Goal: Task Accomplishment & Management: Manage account settings

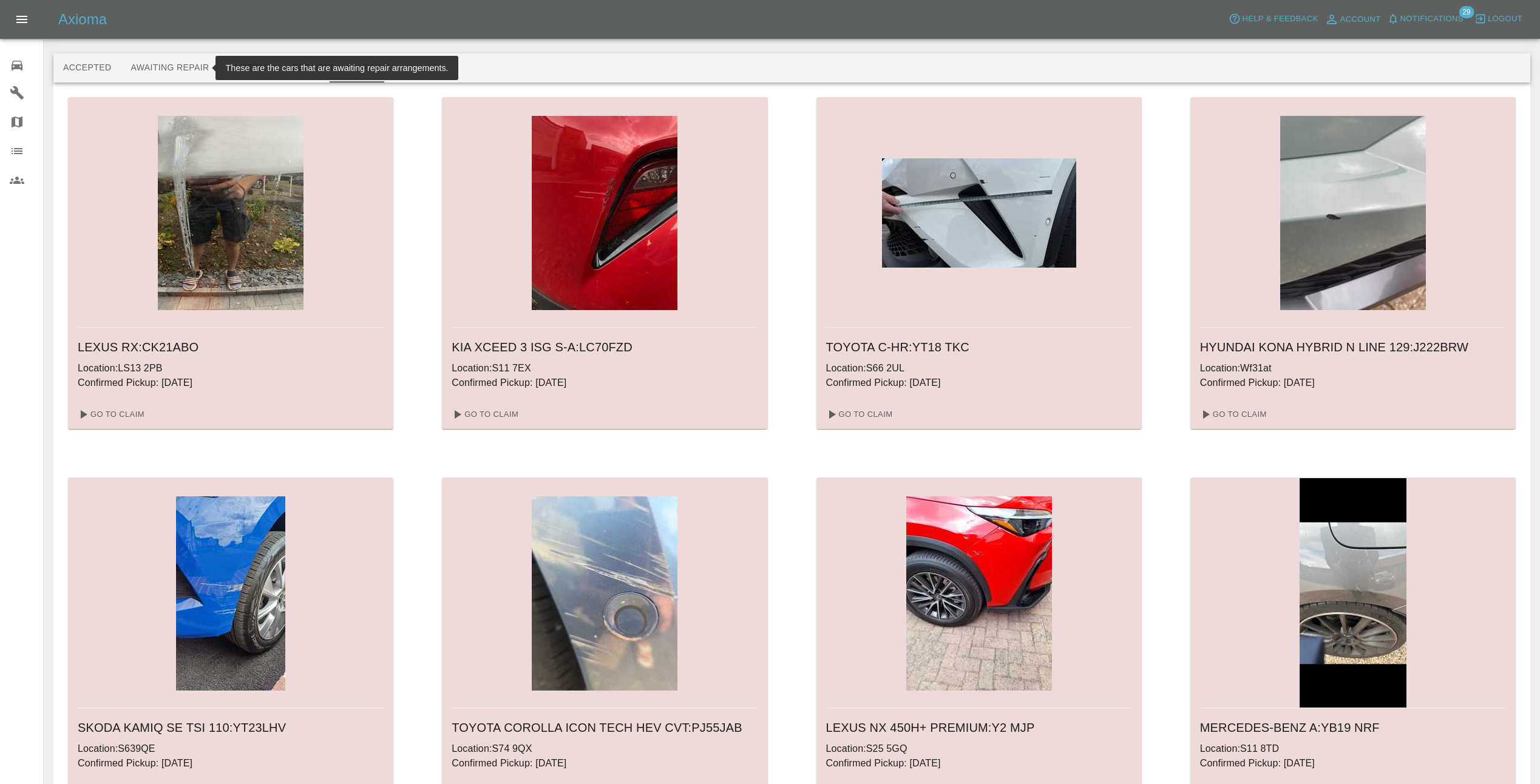
click at [165, 69] on button "Awaiting Repair" at bounding box center [169, 68] width 98 height 29
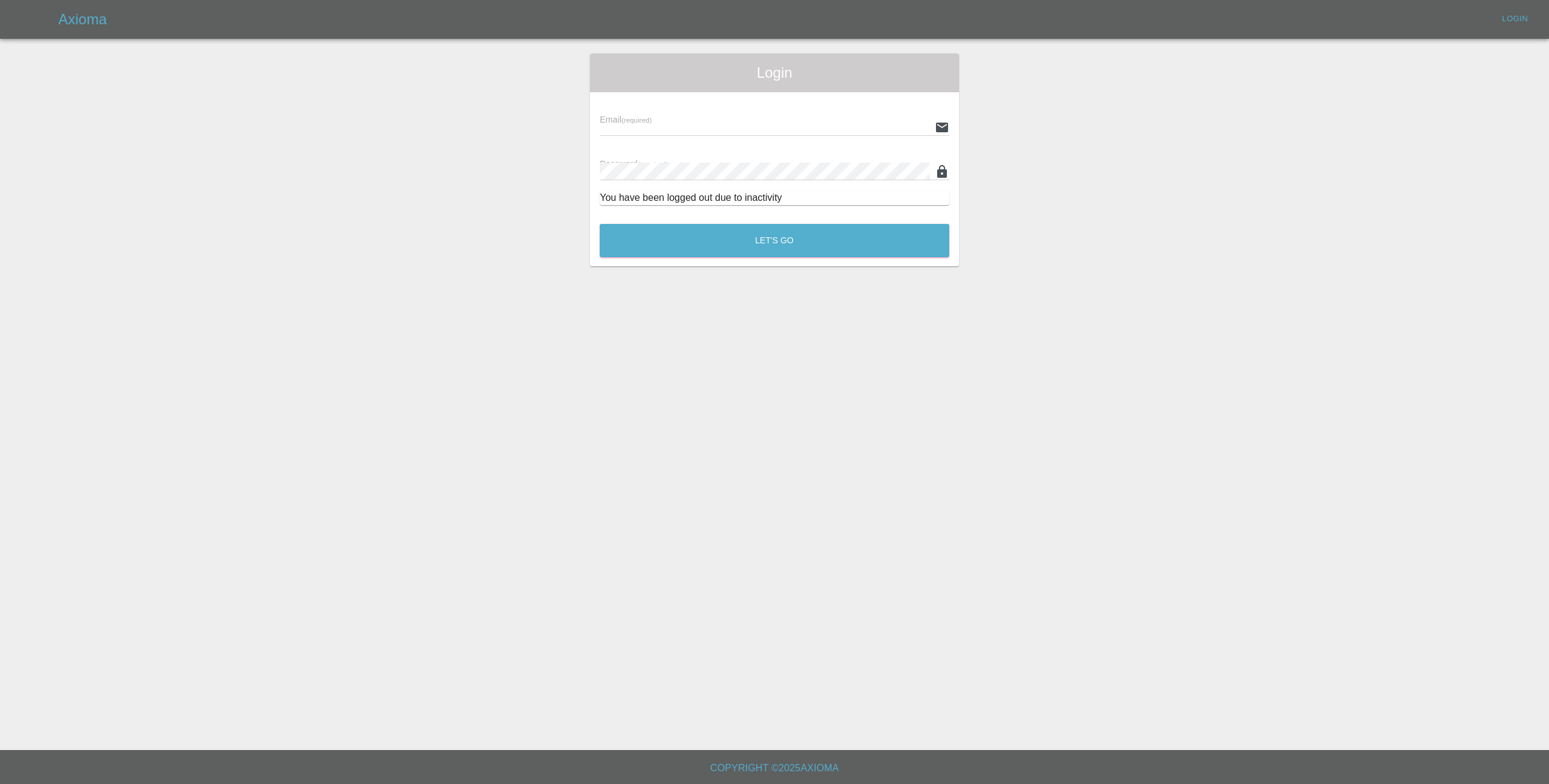
type input "[EMAIL_ADDRESS][DOMAIN_NAME]"
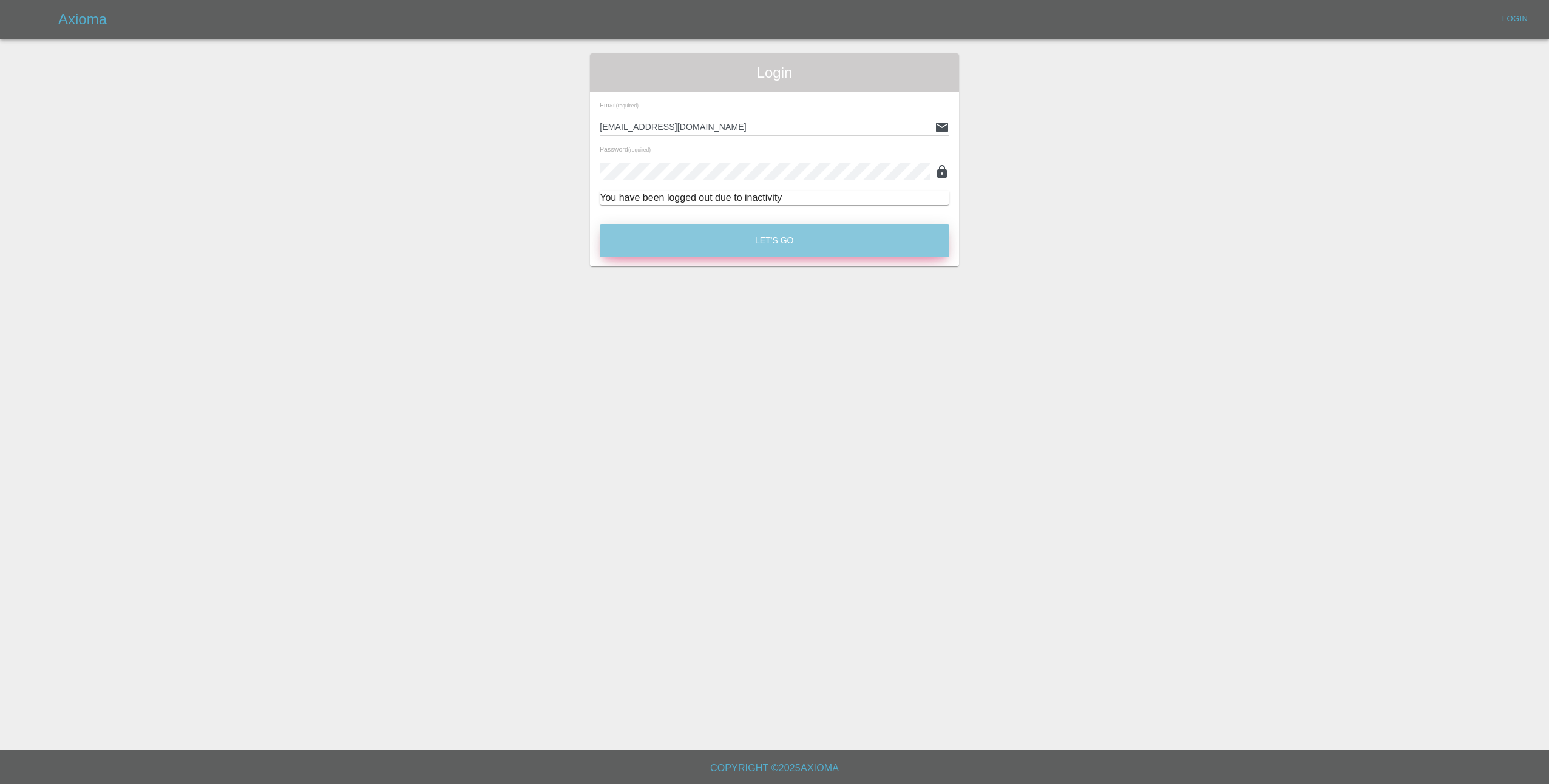
click at [699, 247] on button "Let's Go" at bounding box center [775, 240] width 350 height 33
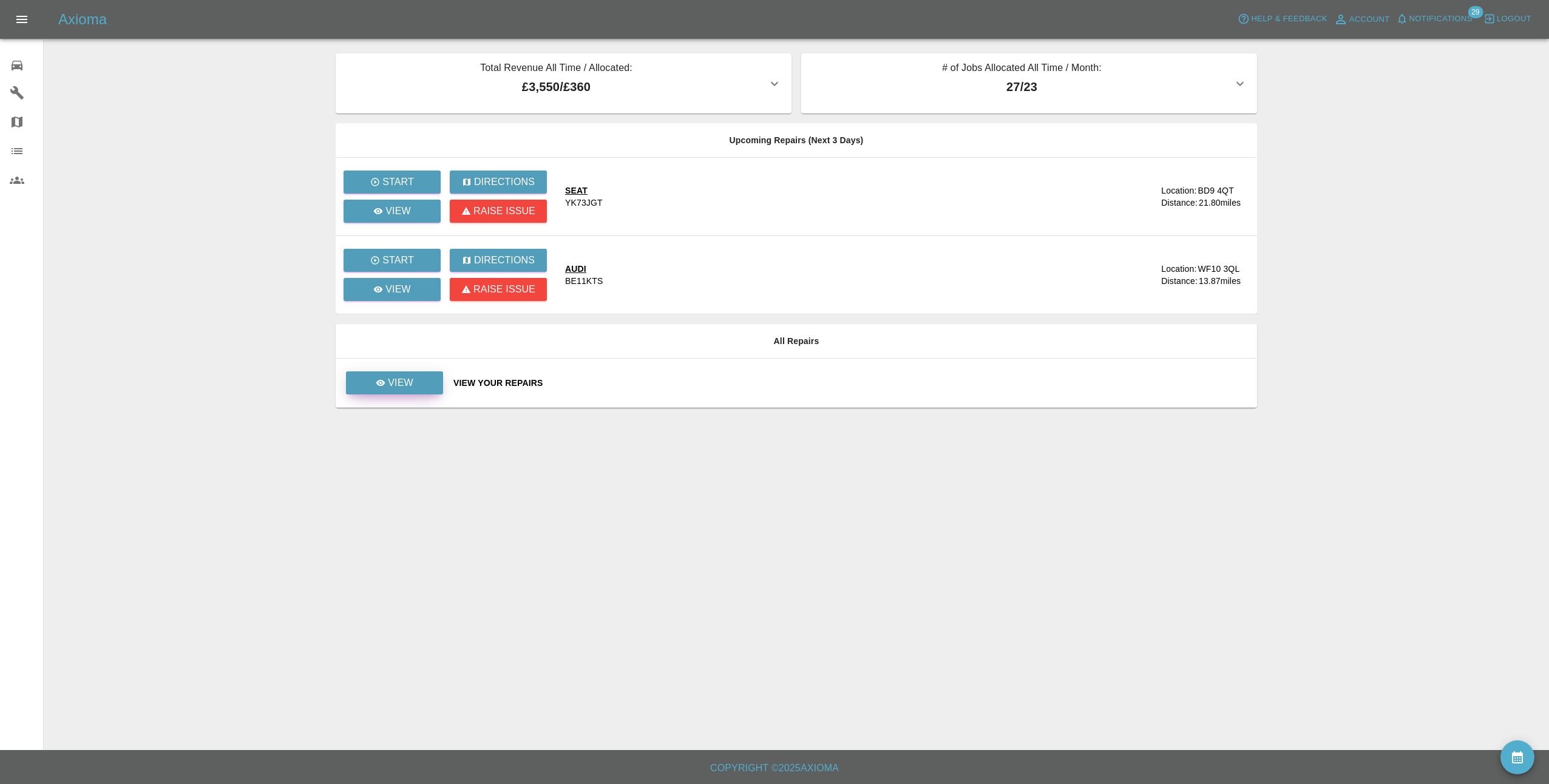
click at [410, 382] on p "View" at bounding box center [401, 383] width 26 height 15
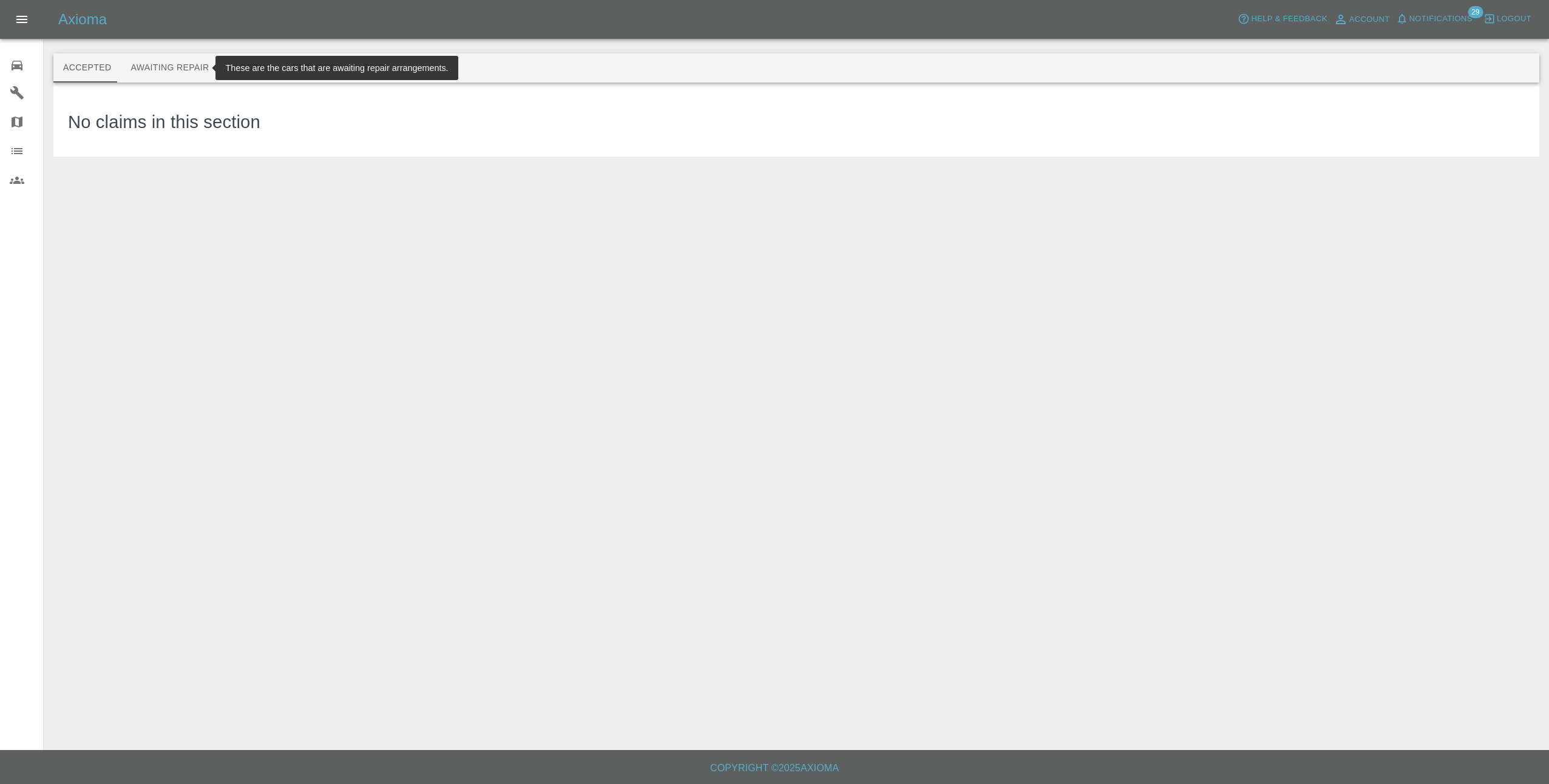
click at [184, 65] on button "Awaiting Repair" at bounding box center [169, 68] width 98 height 29
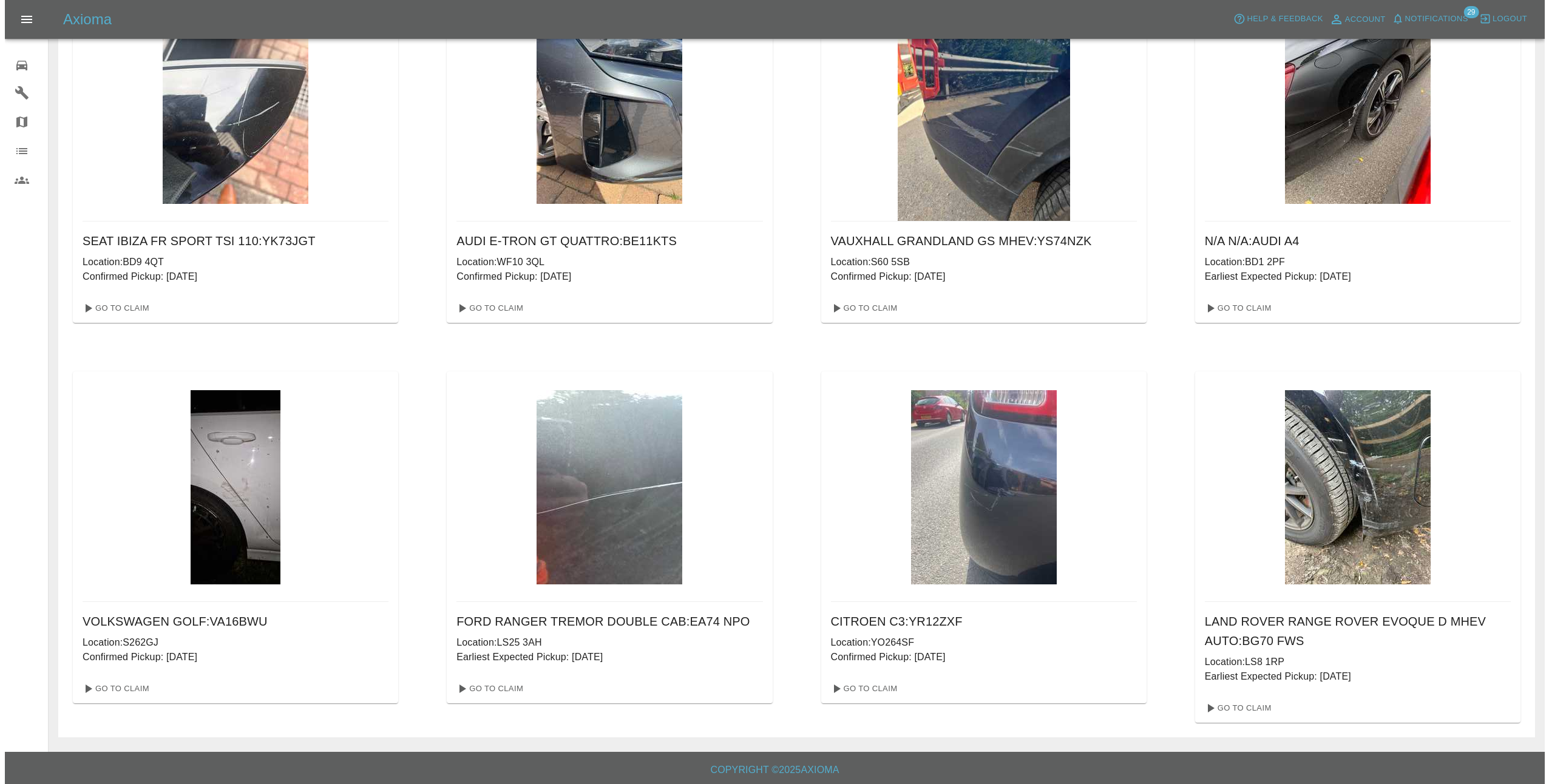
scroll to position [108, 0]
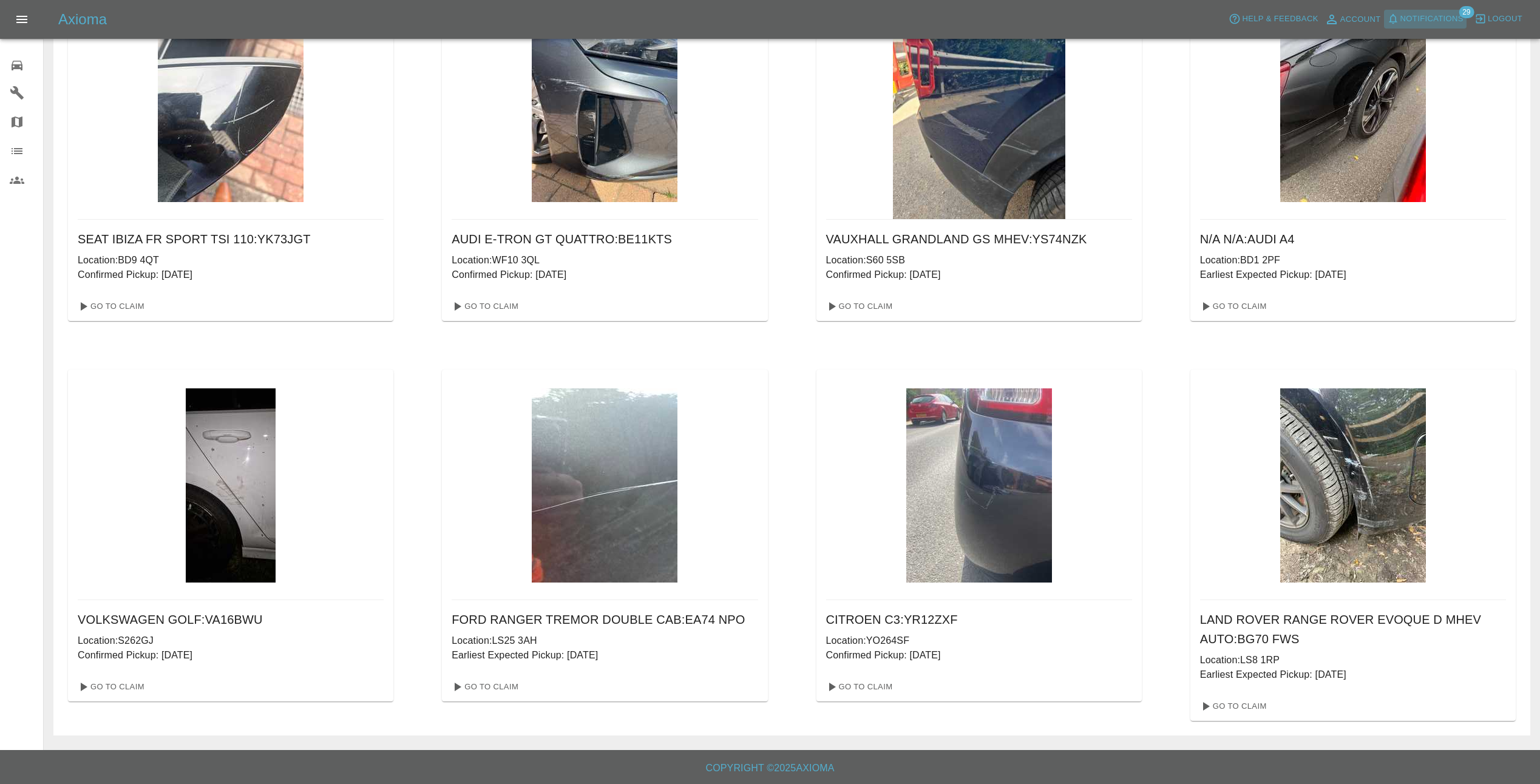
click at [1446, 17] on span "Notifications" at bounding box center [1432, 19] width 63 height 14
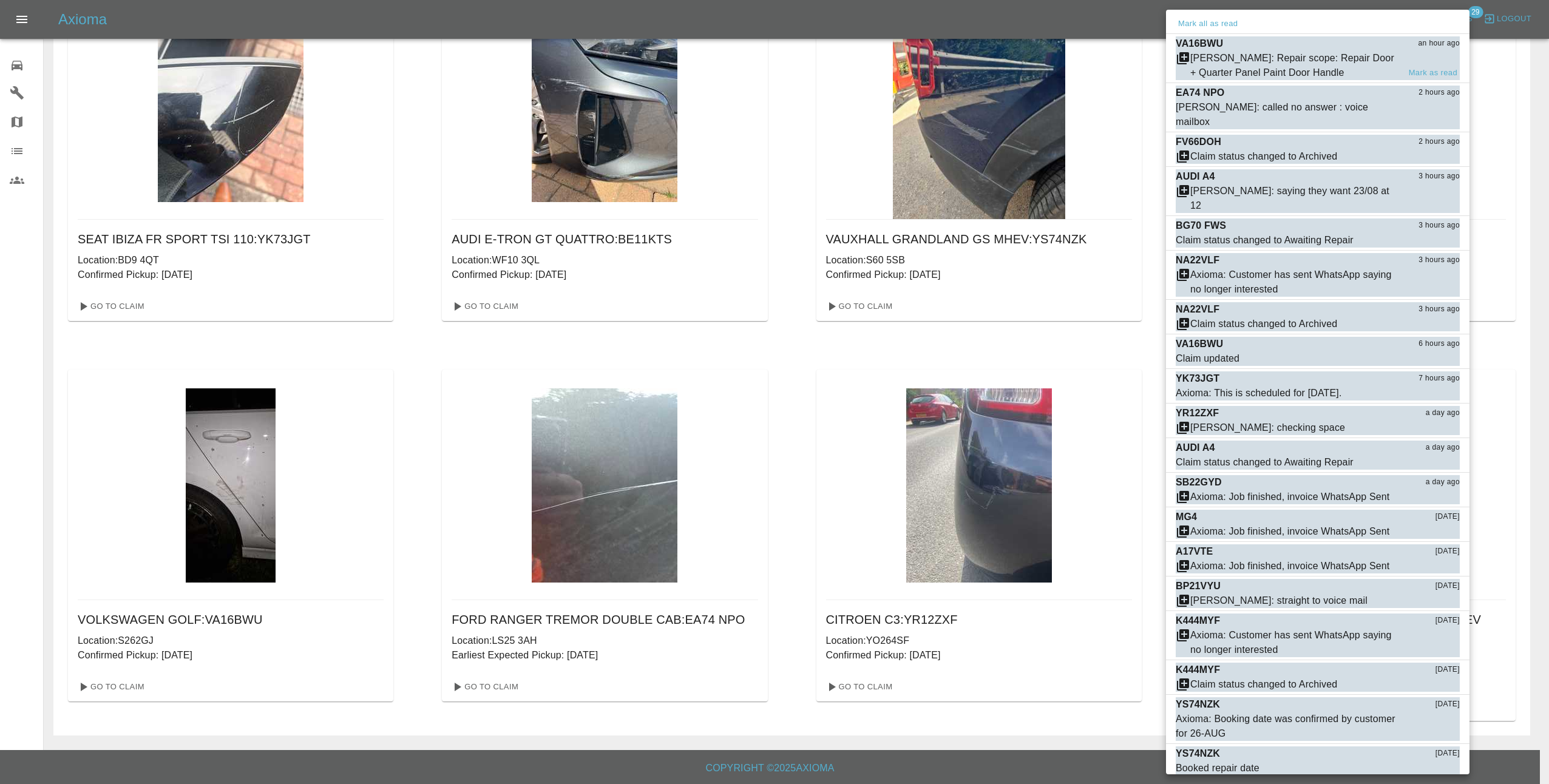
click at [1368, 68] on div "[PERSON_NAME]: Repair scope: Repair Door + Quarter Panel Paint Door Handle" at bounding box center [1294, 66] width 209 height 29
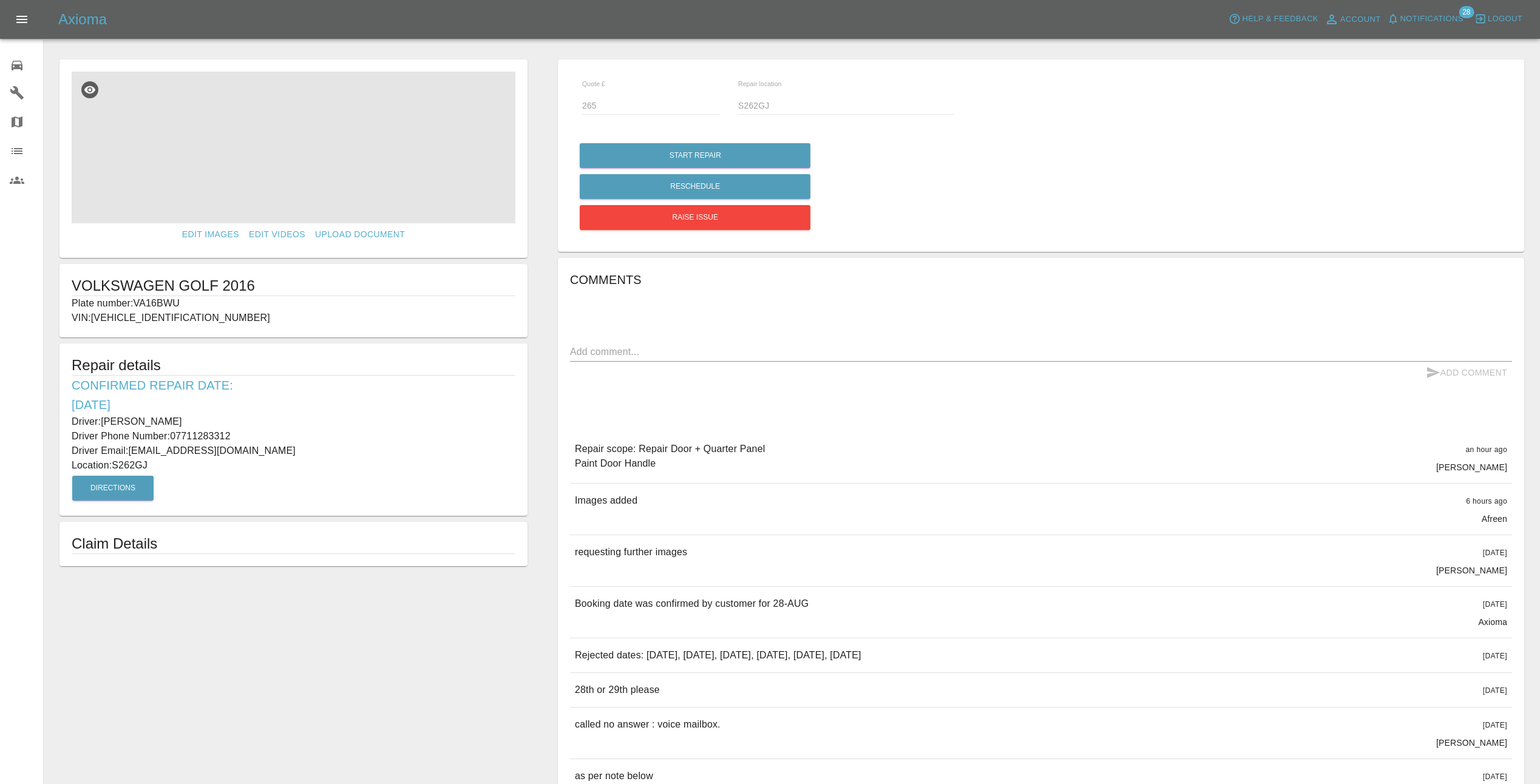
click at [307, 135] on img at bounding box center [293, 147] width 444 height 152
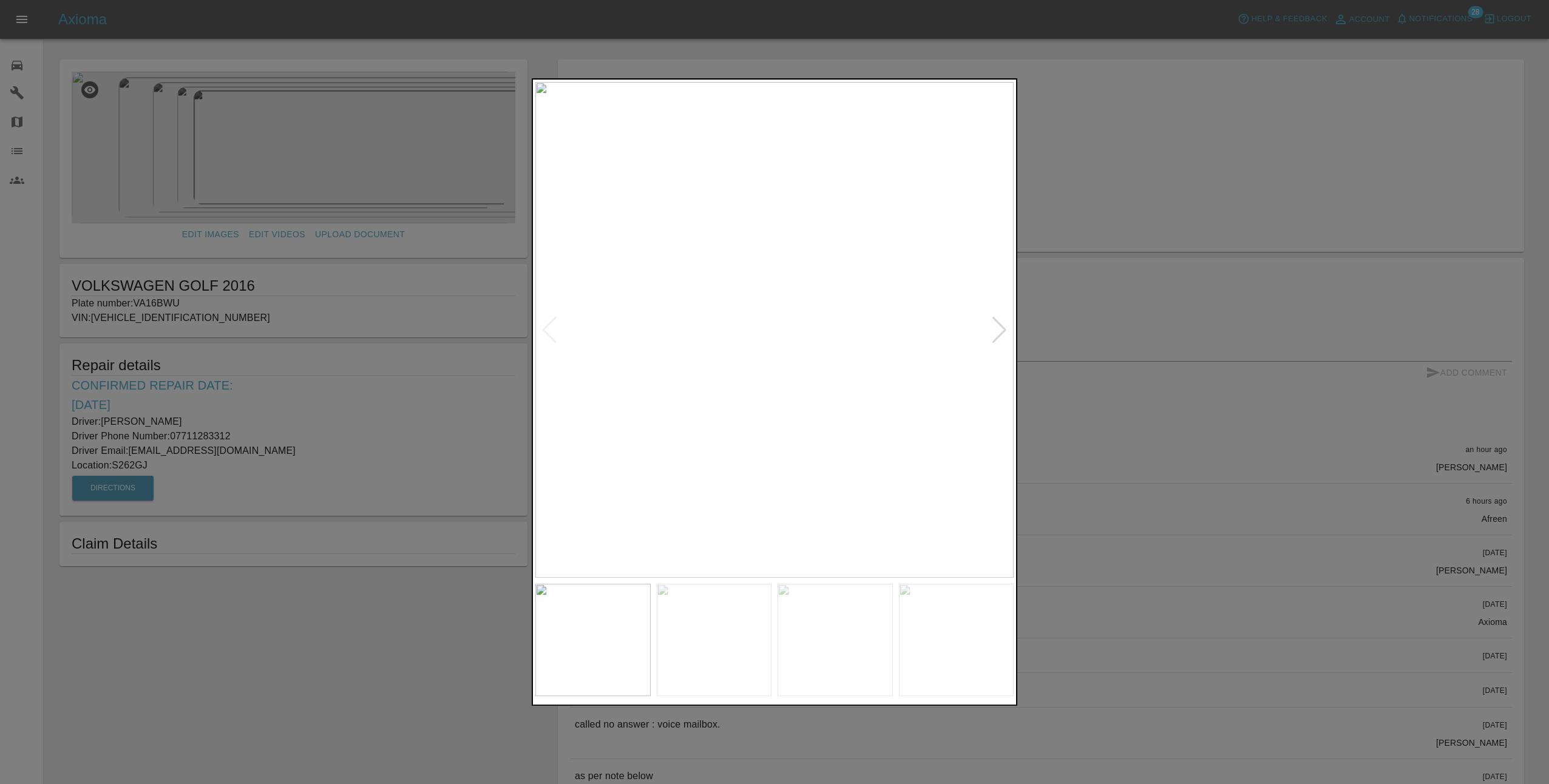
click at [1002, 334] on div at bounding box center [999, 330] width 17 height 27
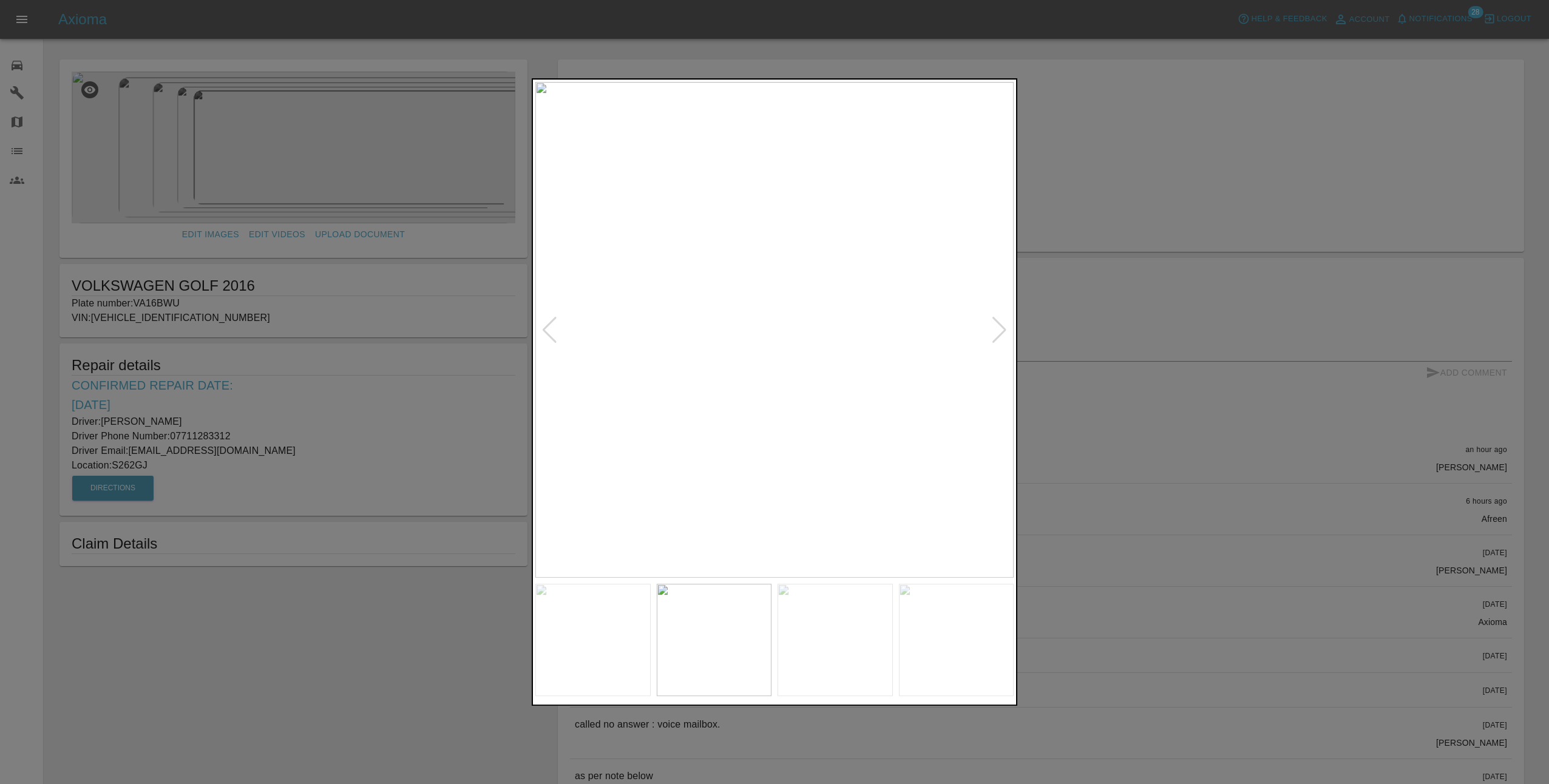
click at [1002, 334] on div at bounding box center [999, 330] width 17 height 27
click at [1002, 334] on img at bounding box center [774, 329] width 478 height 496
click at [548, 329] on div at bounding box center [550, 330] width 17 height 27
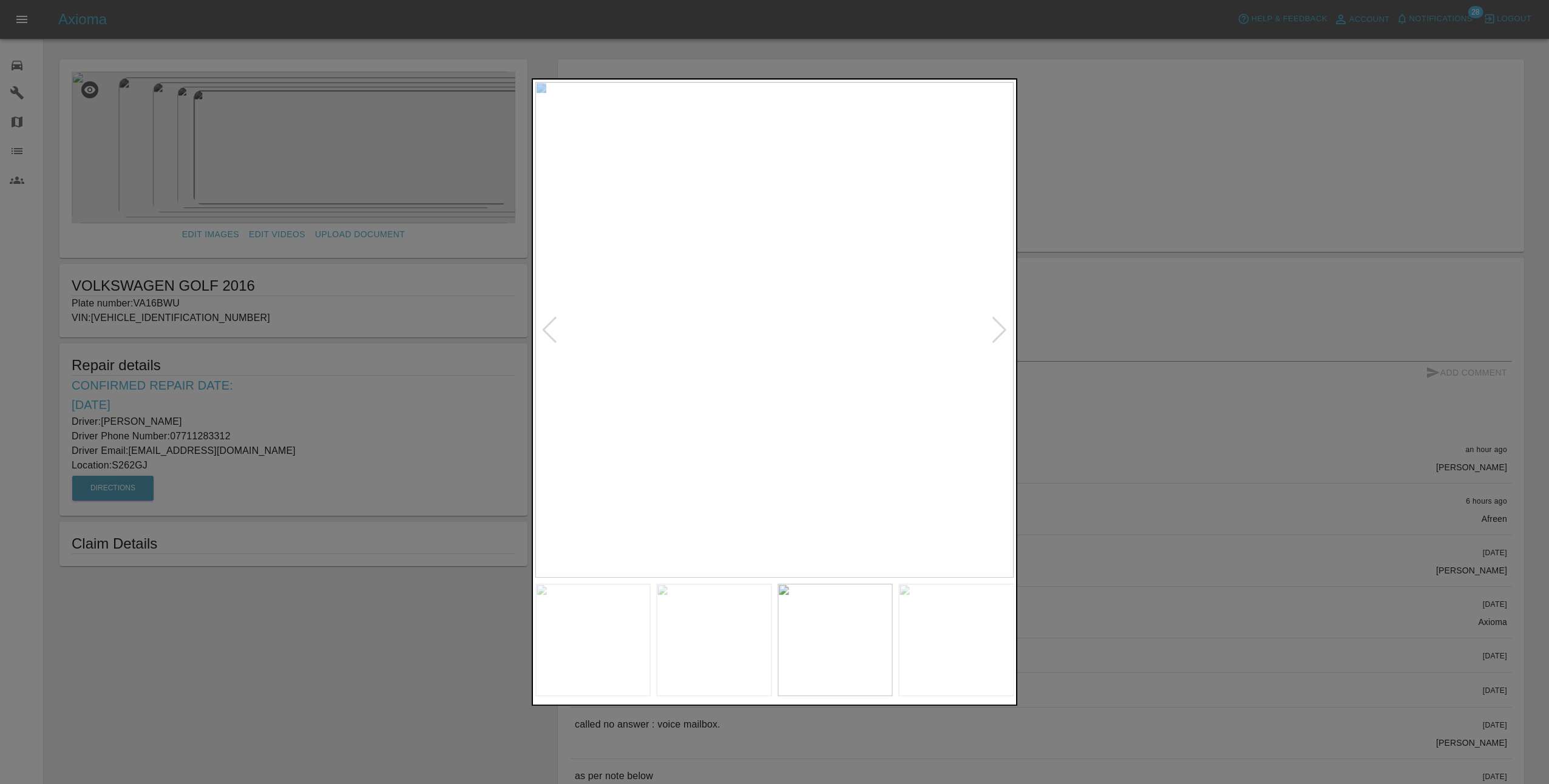
click at [548, 329] on div at bounding box center [550, 330] width 17 height 27
click at [1273, 451] on div at bounding box center [774, 392] width 1549 height 784
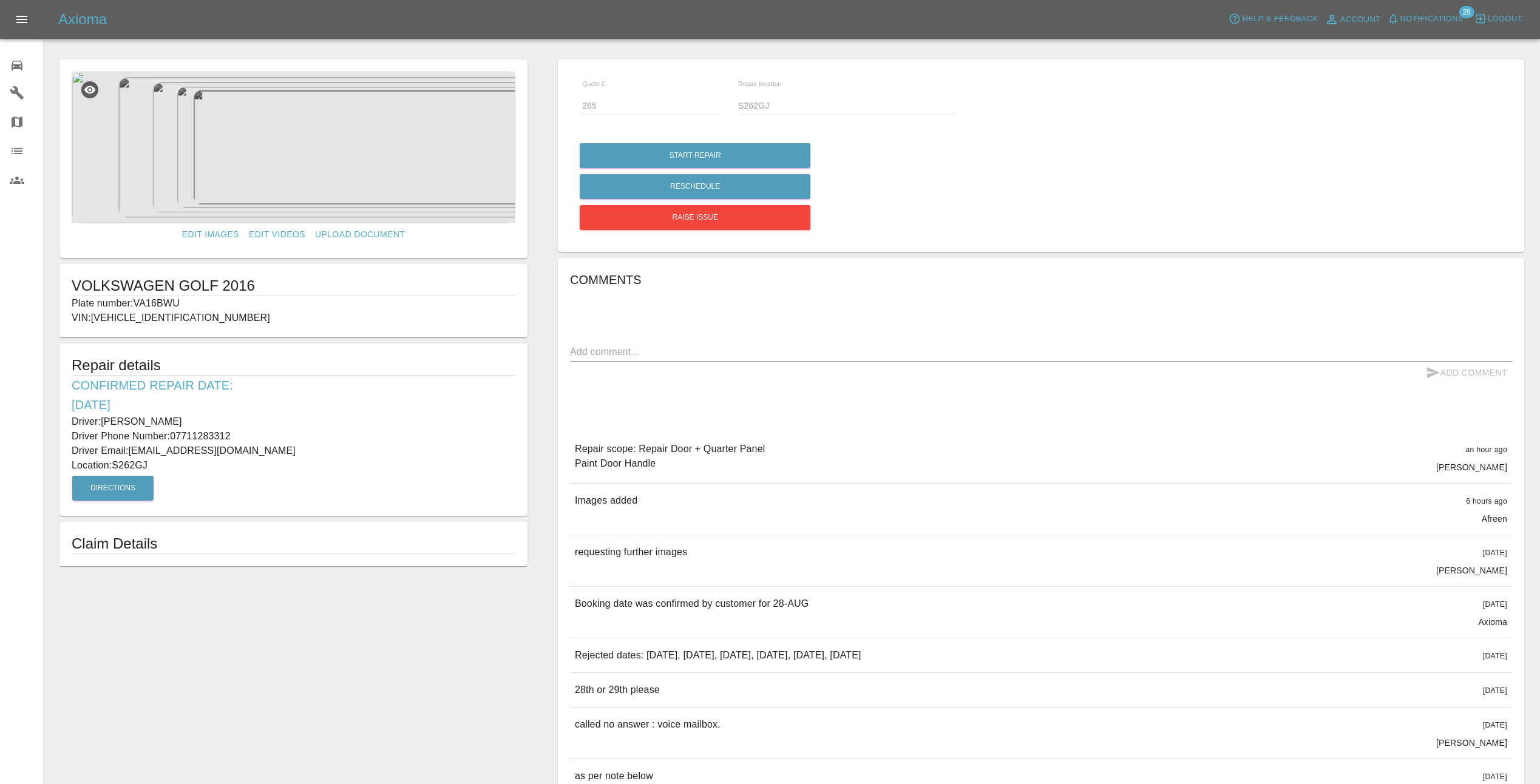
click at [260, 157] on img at bounding box center [293, 147] width 444 height 152
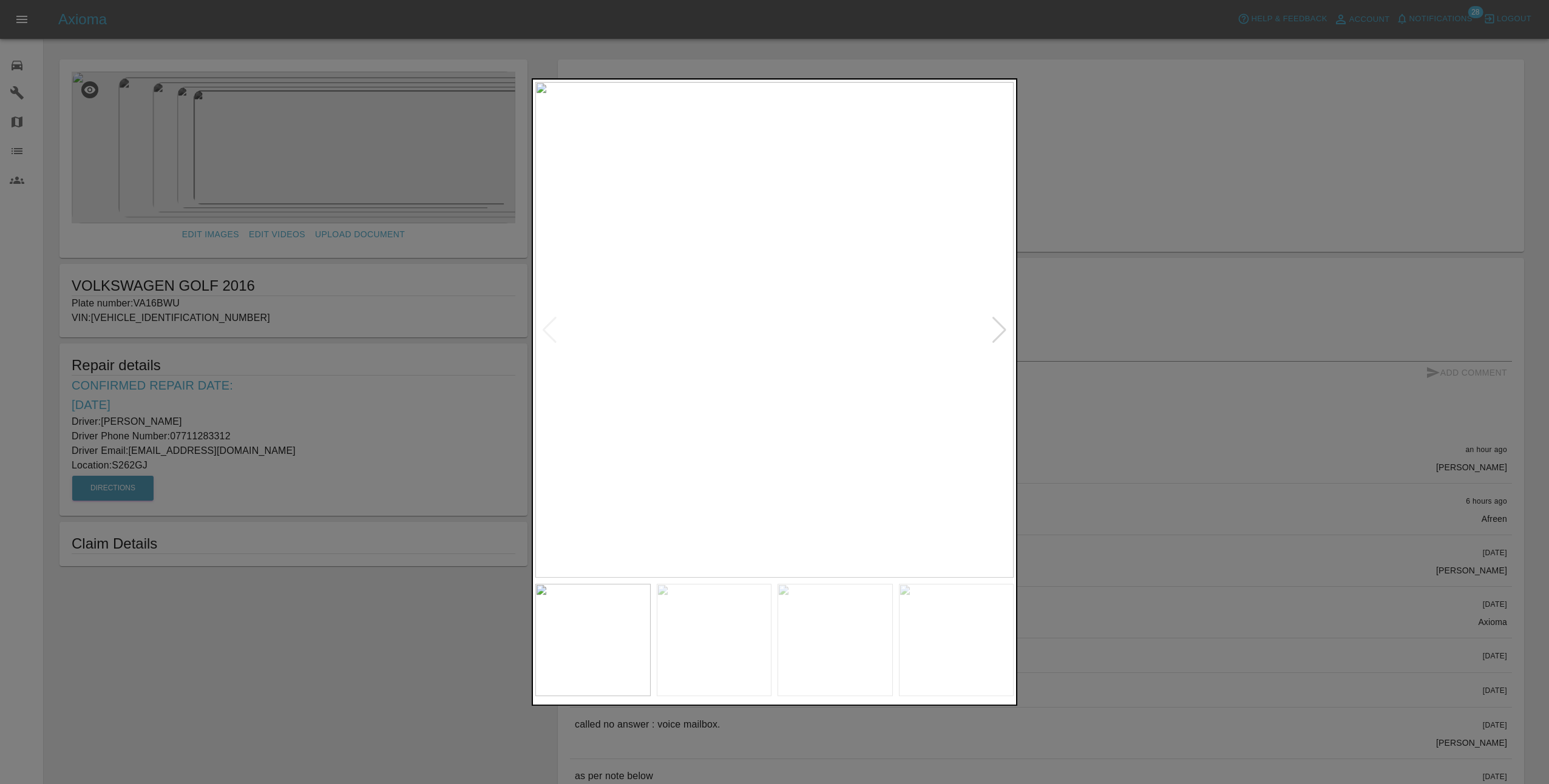
click at [999, 330] on div at bounding box center [999, 330] width 17 height 27
click at [1006, 327] on div at bounding box center [999, 330] width 17 height 27
click at [1003, 329] on div at bounding box center [999, 330] width 17 height 27
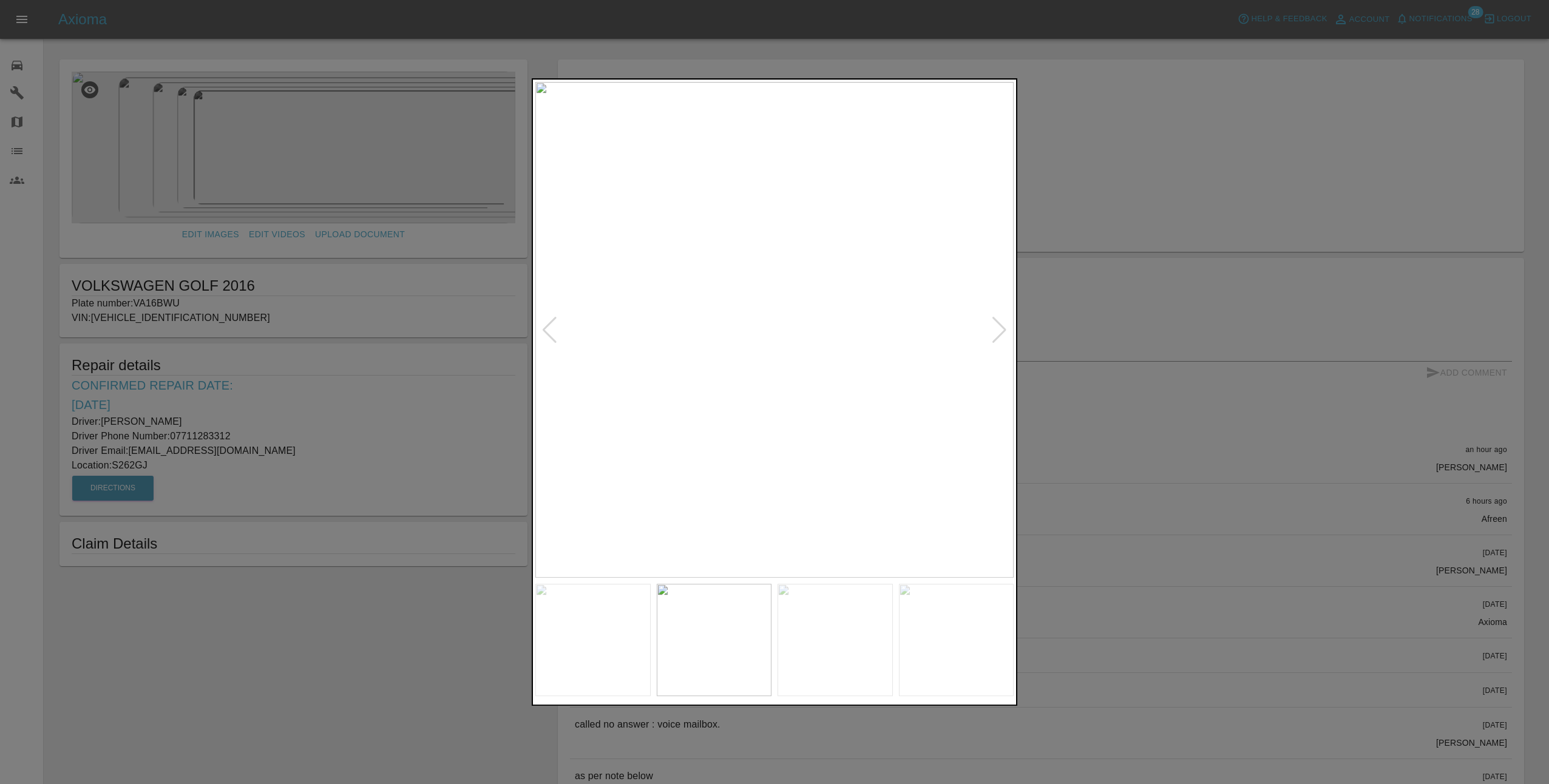
click at [1003, 329] on div at bounding box center [999, 330] width 17 height 27
click at [1092, 327] on div at bounding box center [774, 392] width 1549 height 784
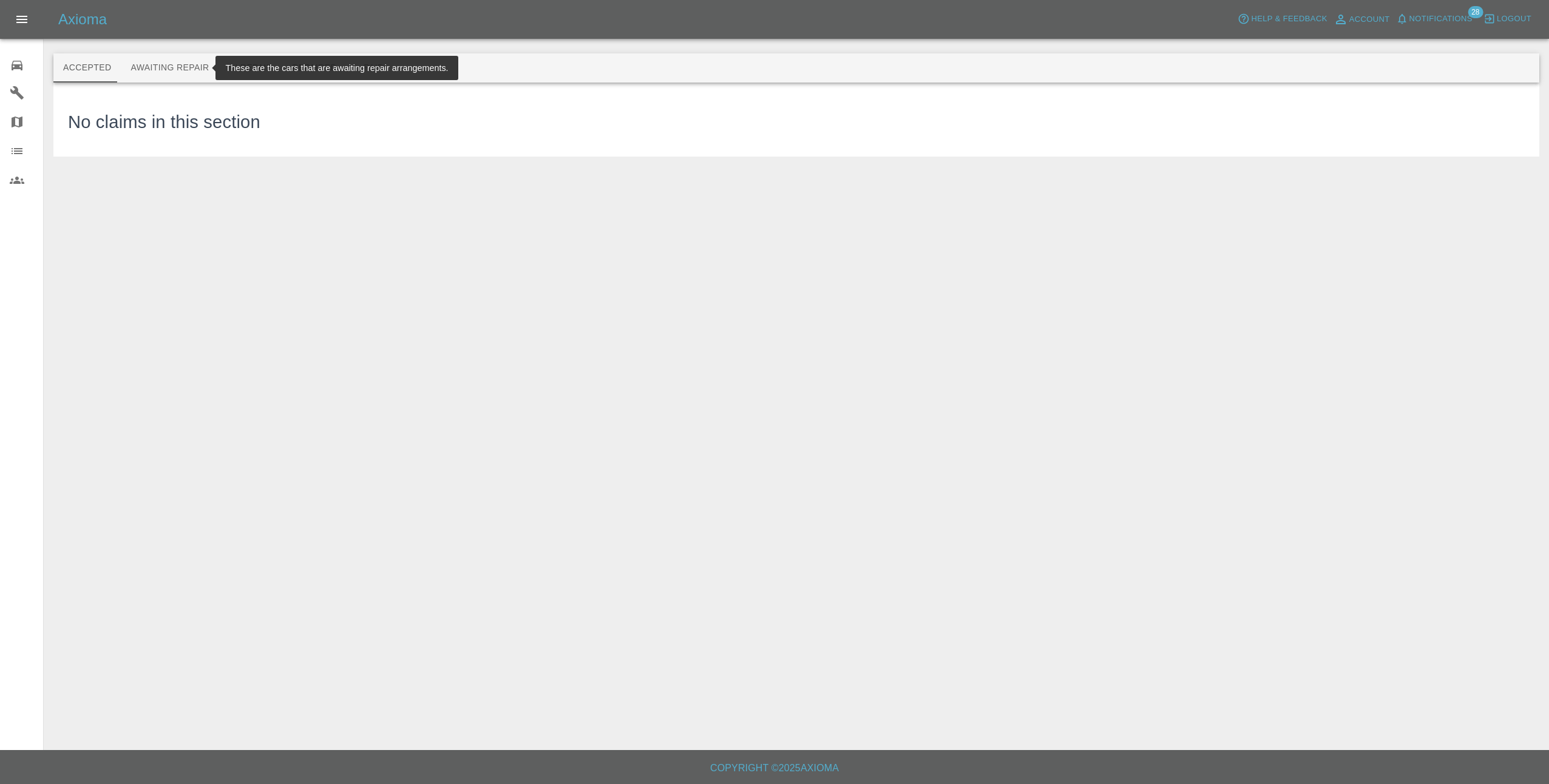
click at [161, 65] on button "Awaiting Repair" at bounding box center [169, 68] width 98 height 29
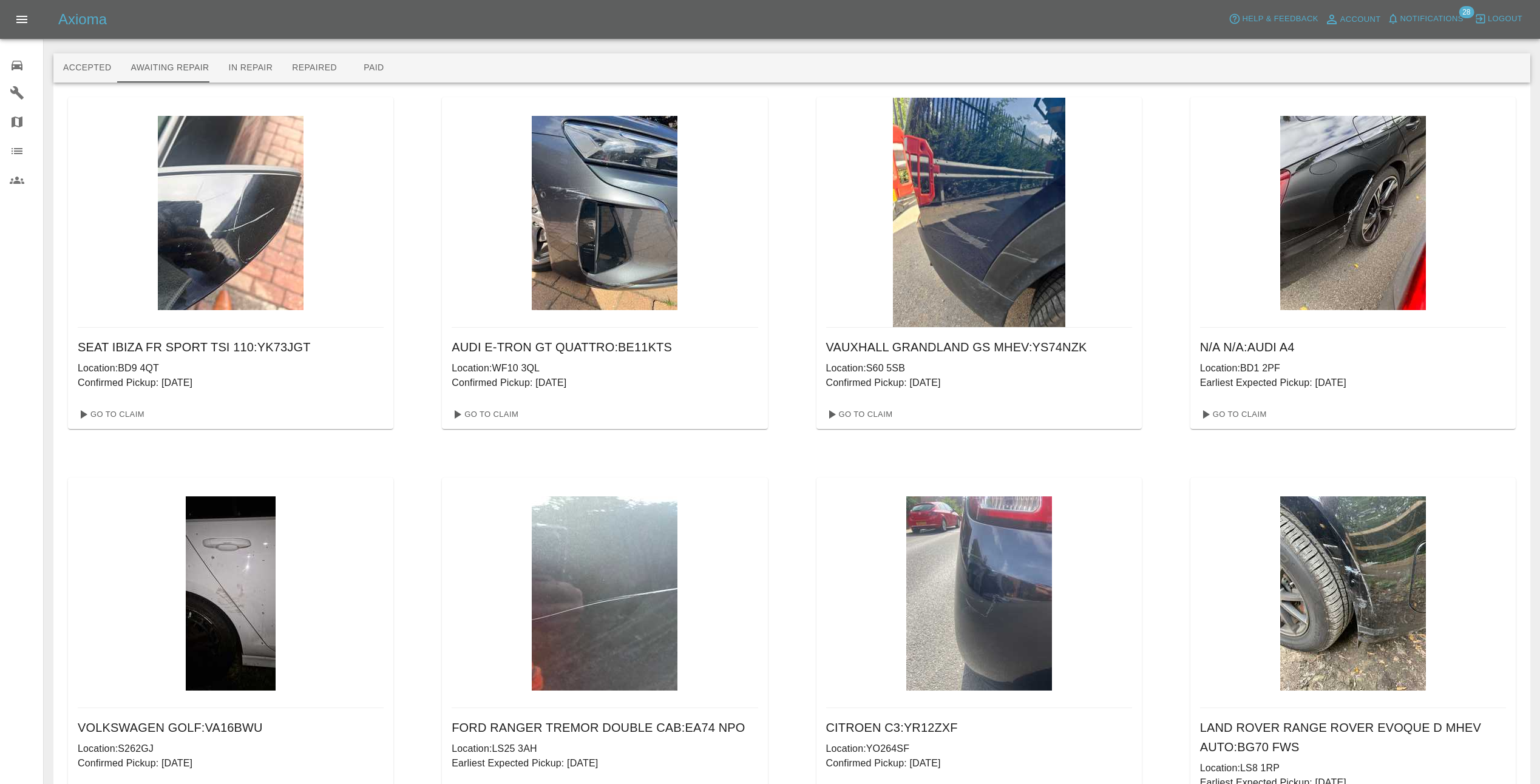
click at [939, 265] on img at bounding box center [979, 212] width 172 height 230
click at [876, 415] on link "Go To Claim" at bounding box center [858, 414] width 75 height 19
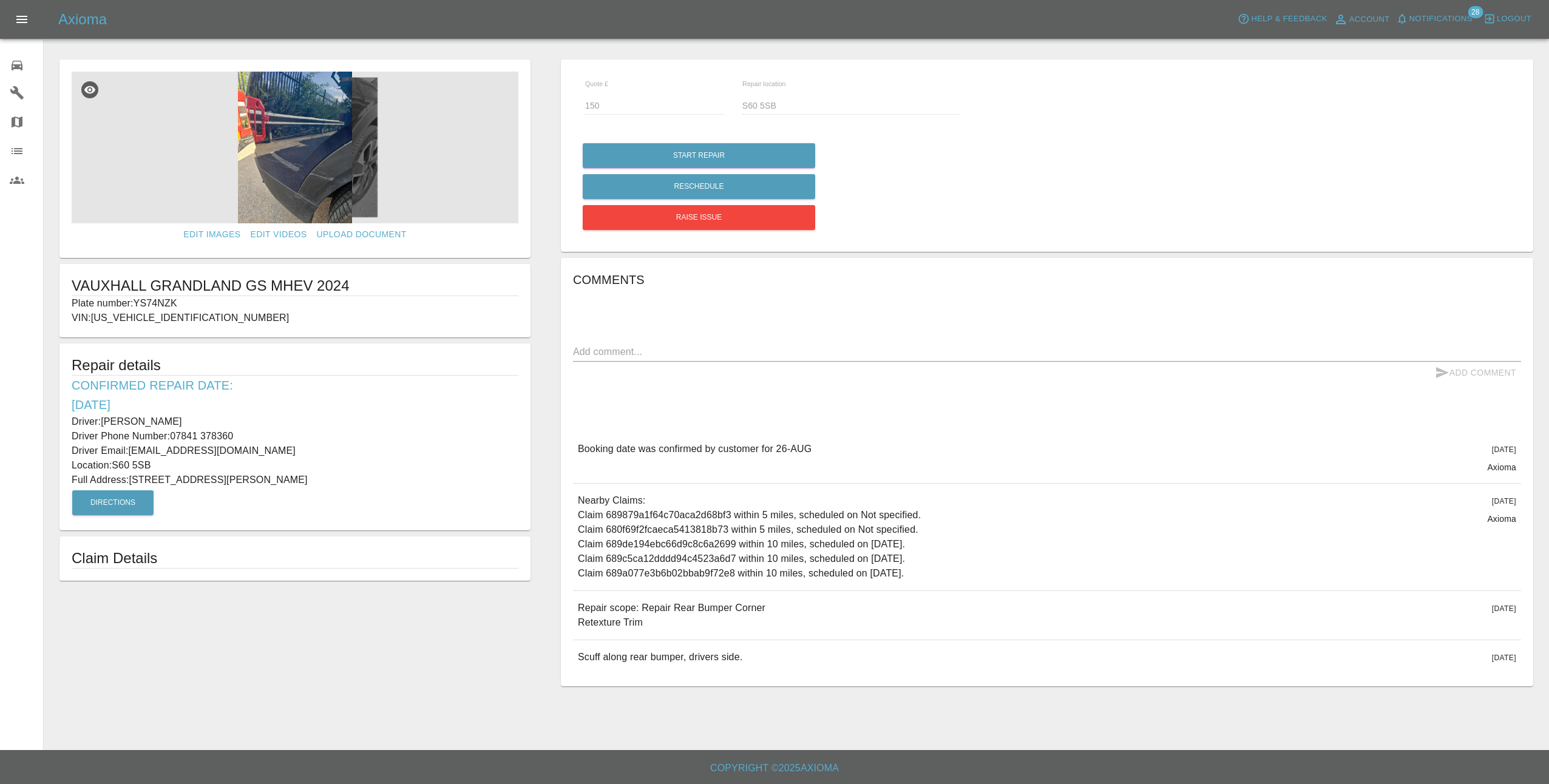
click at [316, 149] on img at bounding box center [295, 147] width 447 height 152
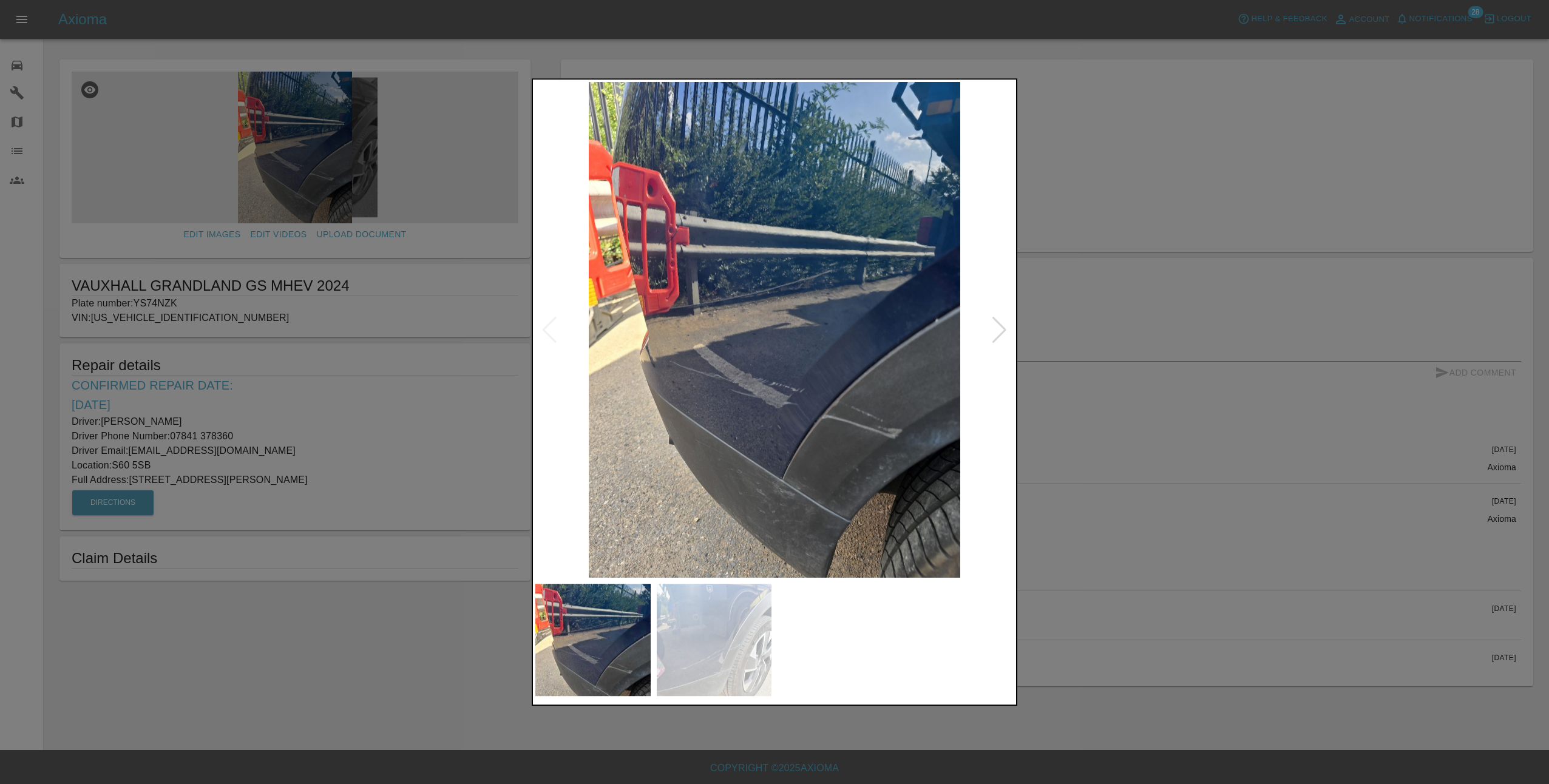
click at [1005, 332] on div at bounding box center [999, 330] width 17 height 27
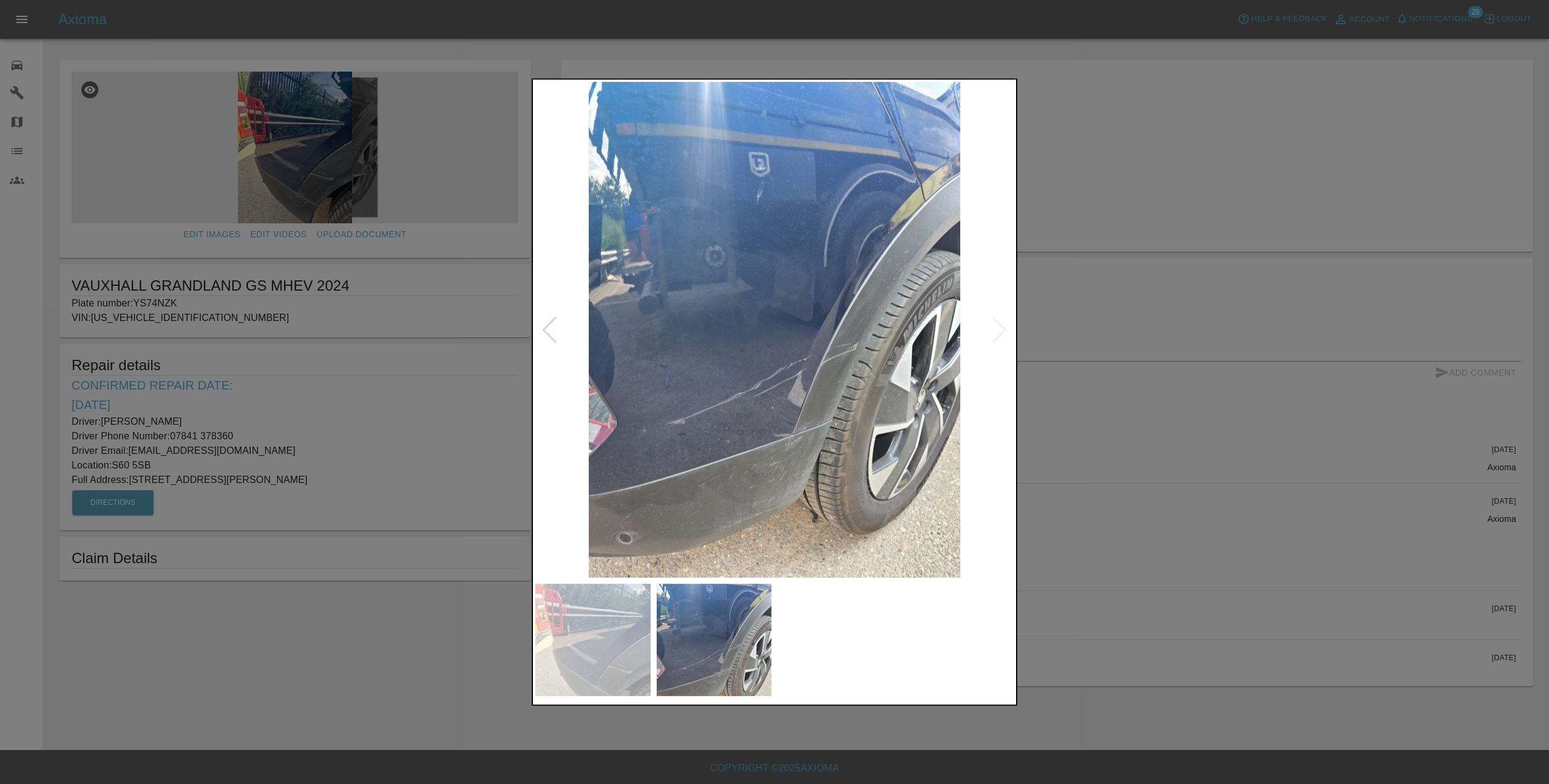
click at [545, 327] on div at bounding box center [550, 330] width 17 height 27
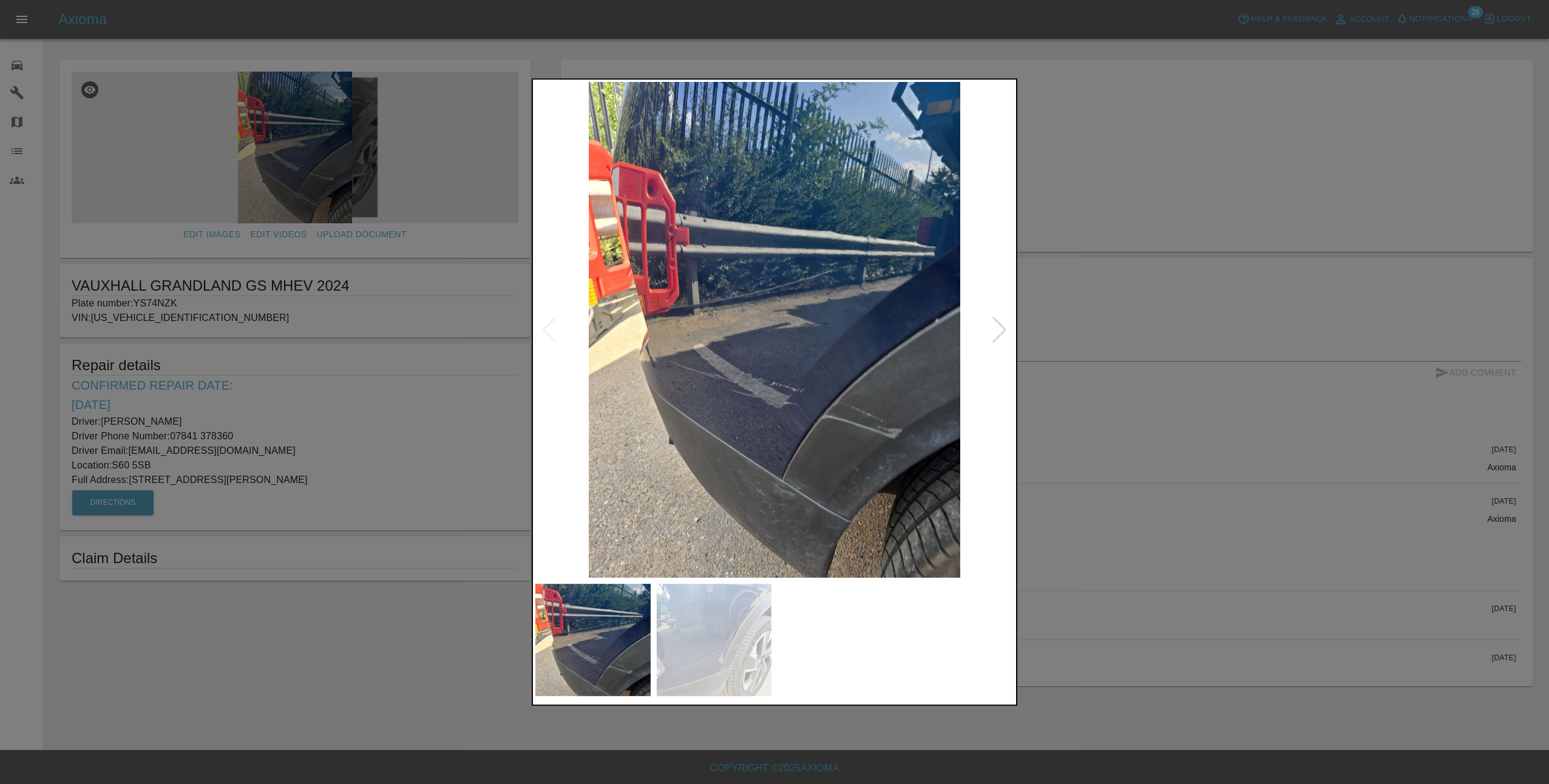
click at [1094, 392] on div at bounding box center [774, 392] width 1549 height 784
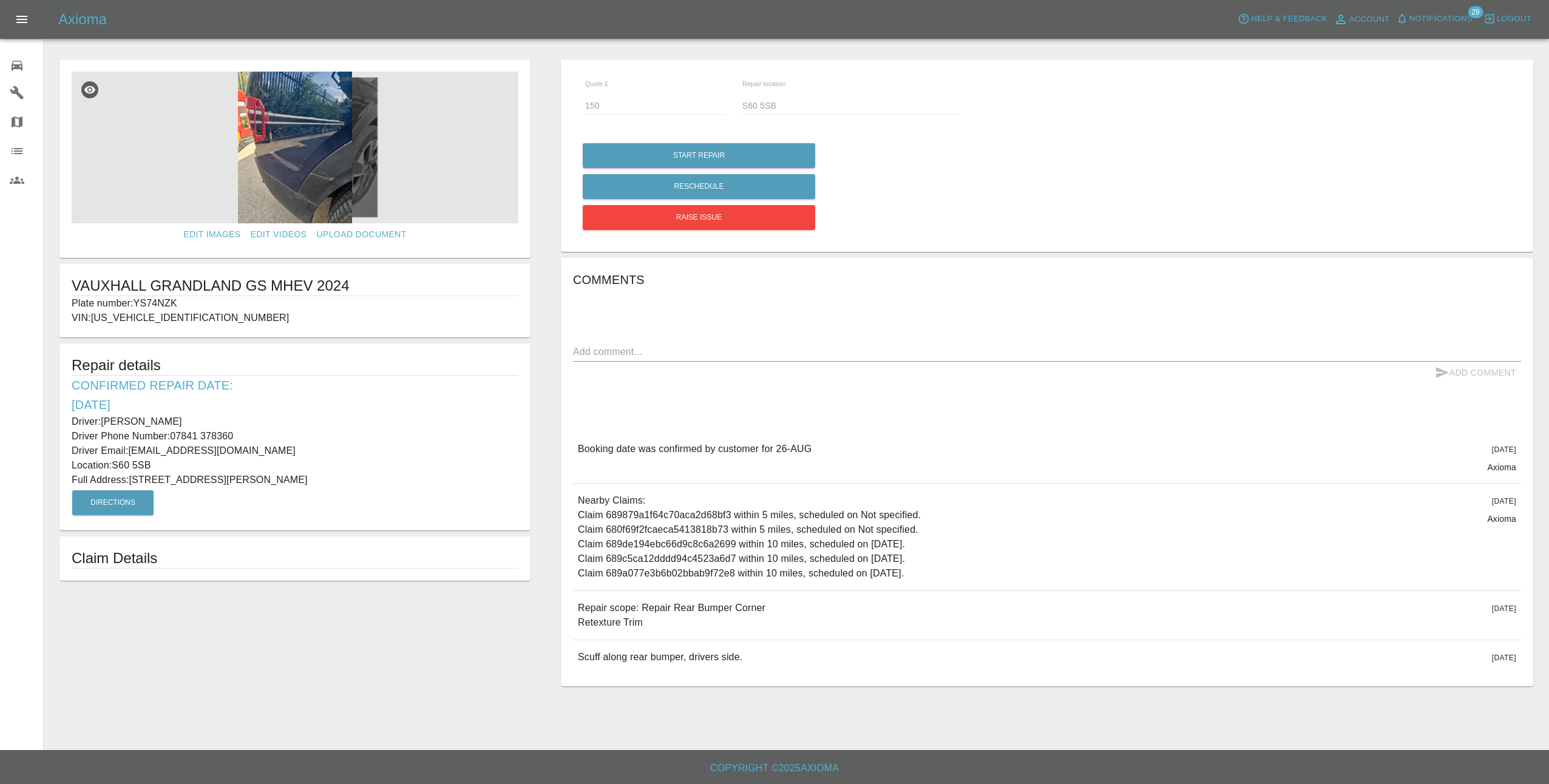
click at [1470, 22] on span "Notifications" at bounding box center [1440, 19] width 63 height 14
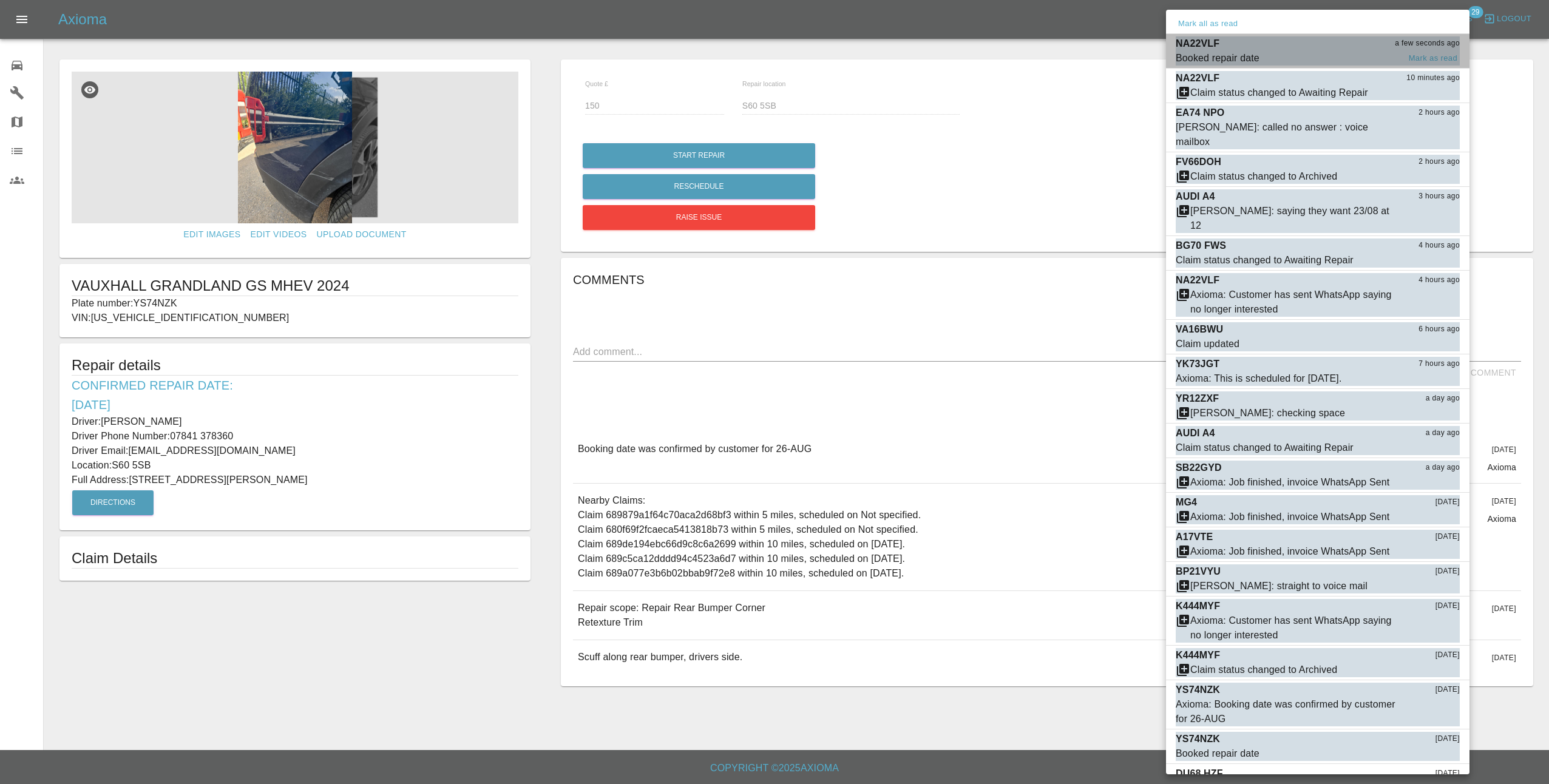
click at [1299, 52] on span "Booked repair date" at bounding box center [1287, 58] width 223 height 15
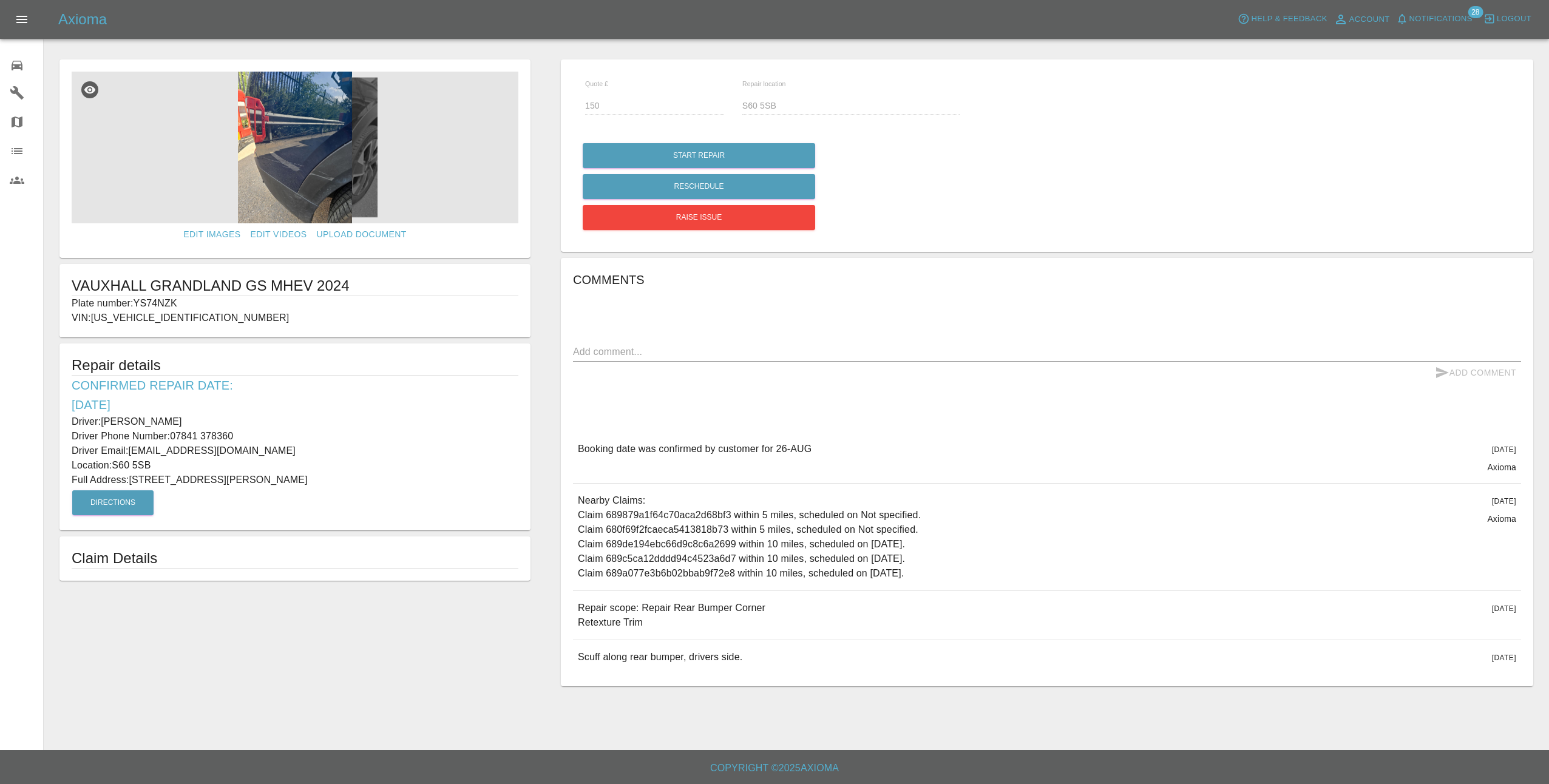
type input "195"
type input "DN9 3QG"
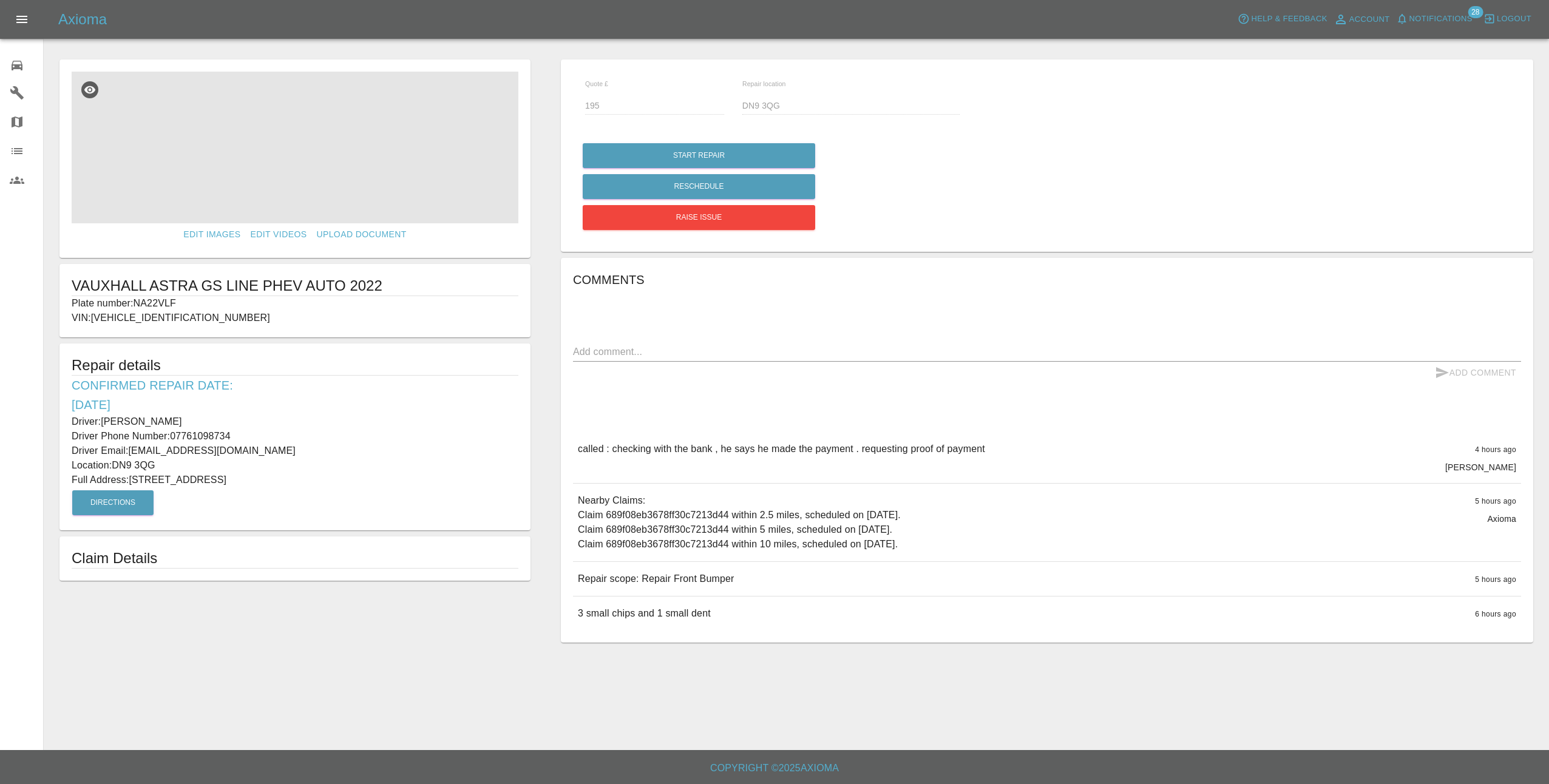
click at [310, 165] on img at bounding box center [295, 147] width 447 height 152
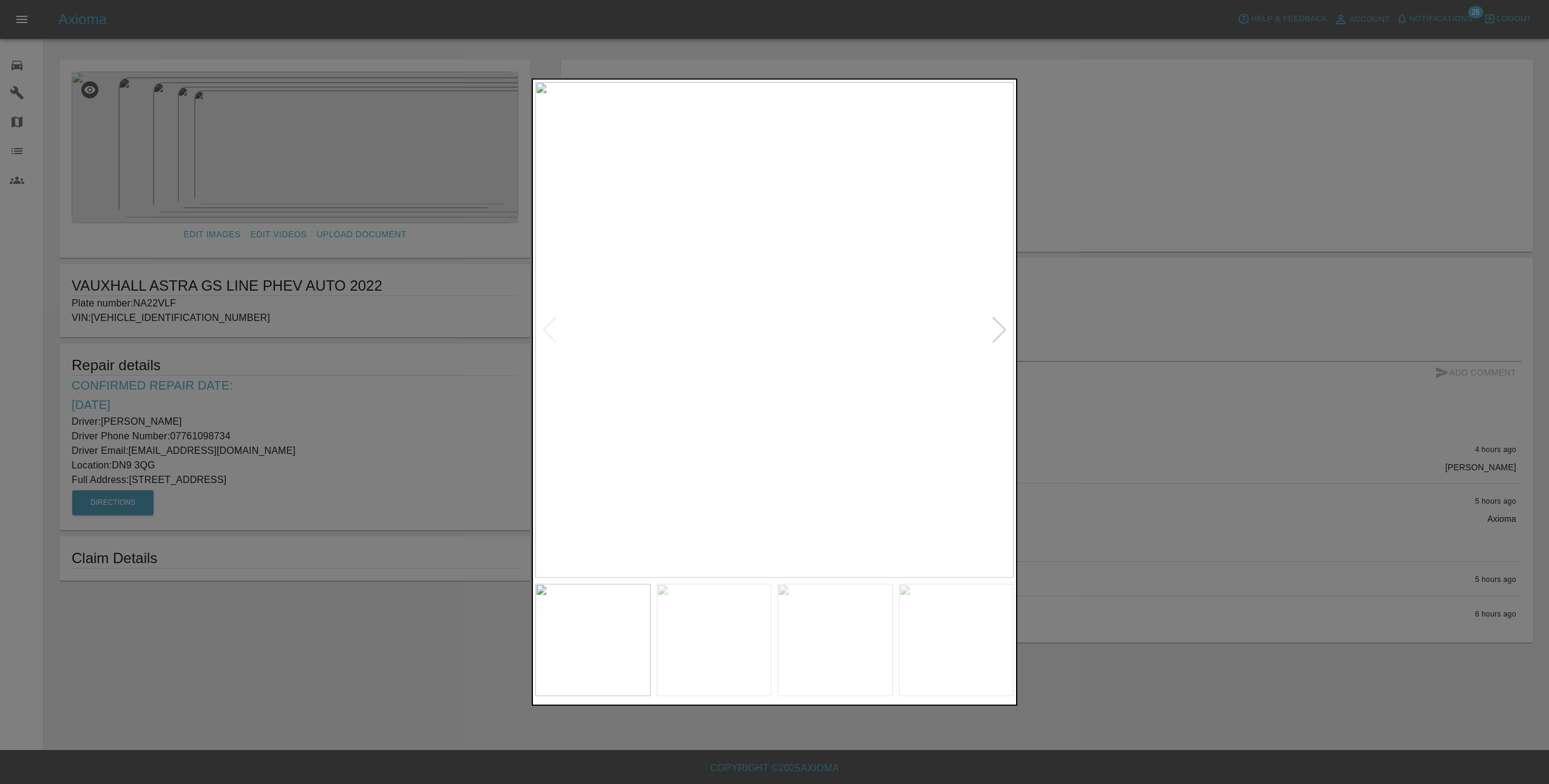
click at [1000, 330] on div at bounding box center [999, 330] width 17 height 27
click at [1275, 332] on div at bounding box center [774, 392] width 1549 height 784
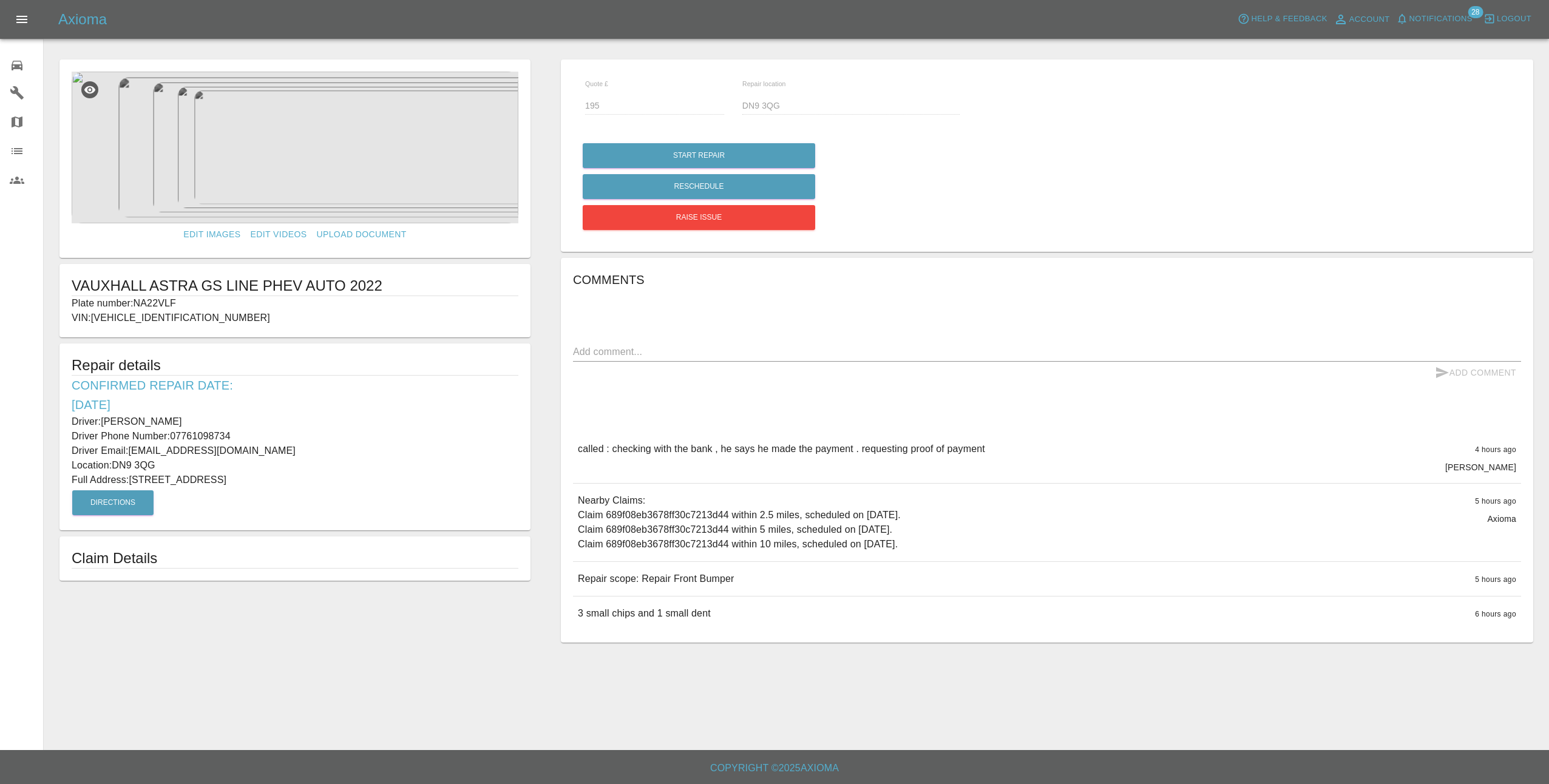
type input "150"
type input "S60 5SB"
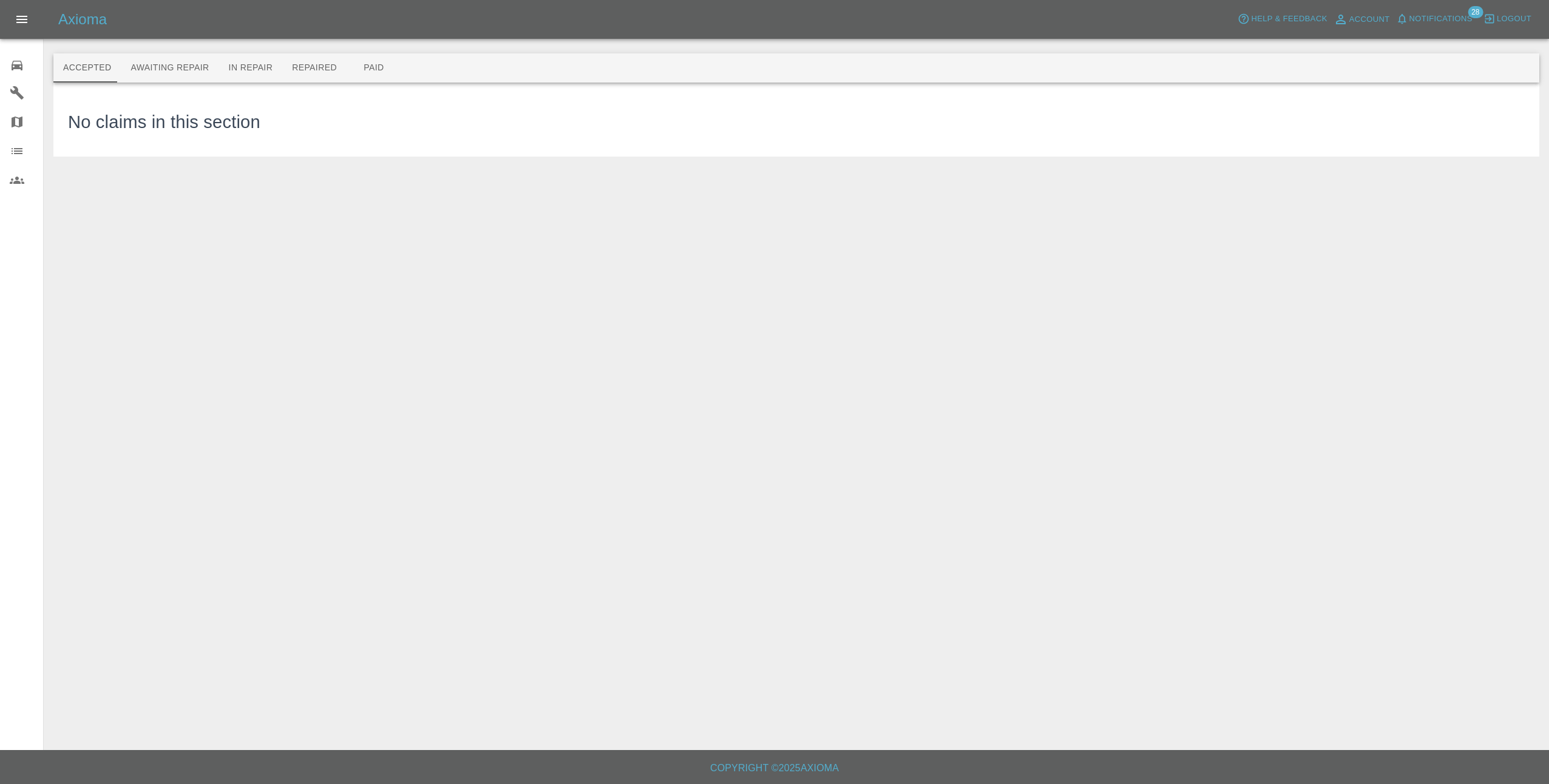
click at [284, 232] on main "Accepted Awaiting Repair In Repair Repaired Paid These are the jobs you’ve acce…" at bounding box center [774, 374] width 1549 height 750
click at [152, 72] on button "Awaiting Repair" at bounding box center [169, 68] width 98 height 29
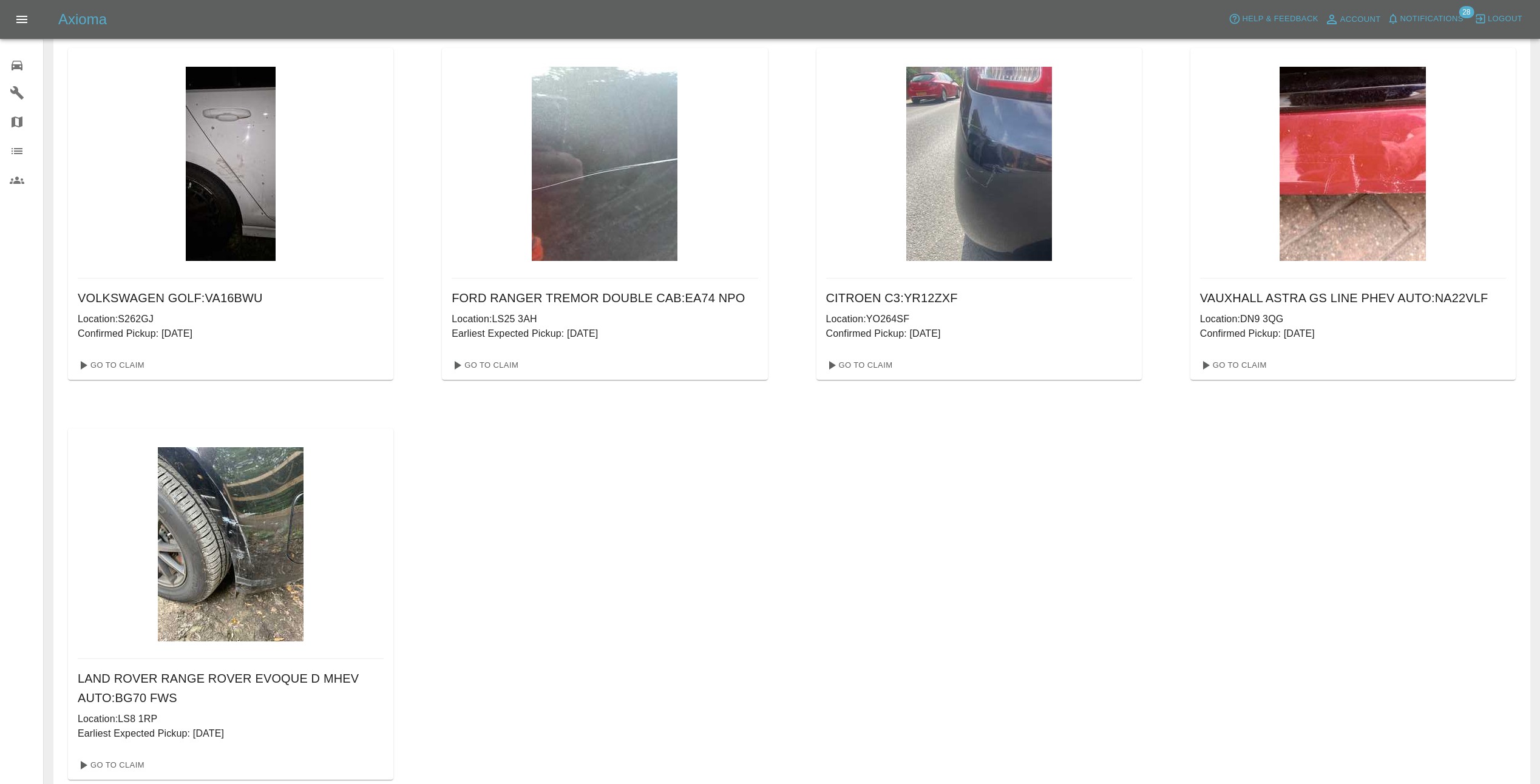
scroll to position [427, 0]
